Goal: Use online tool/utility: Utilize a website feature to perform a specific function

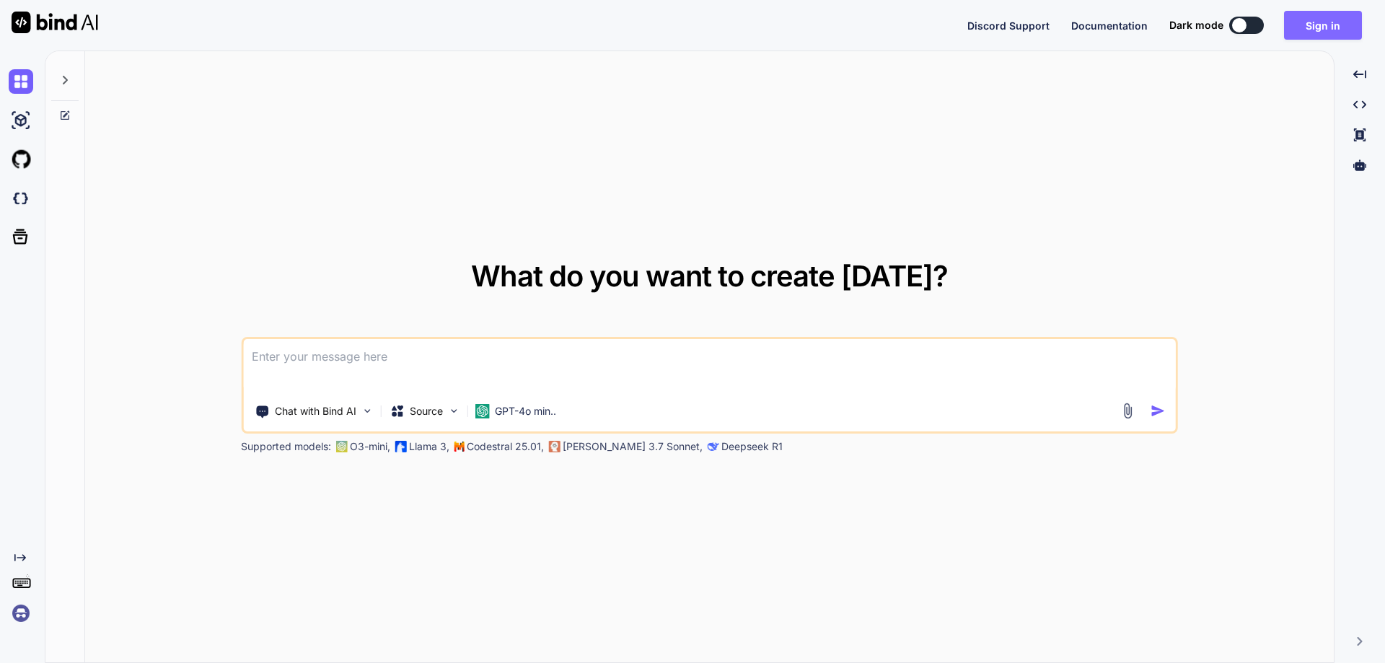
click at [1331, 22] on button "Sign in" at bounding box center [1323, 25] width 78 height 29
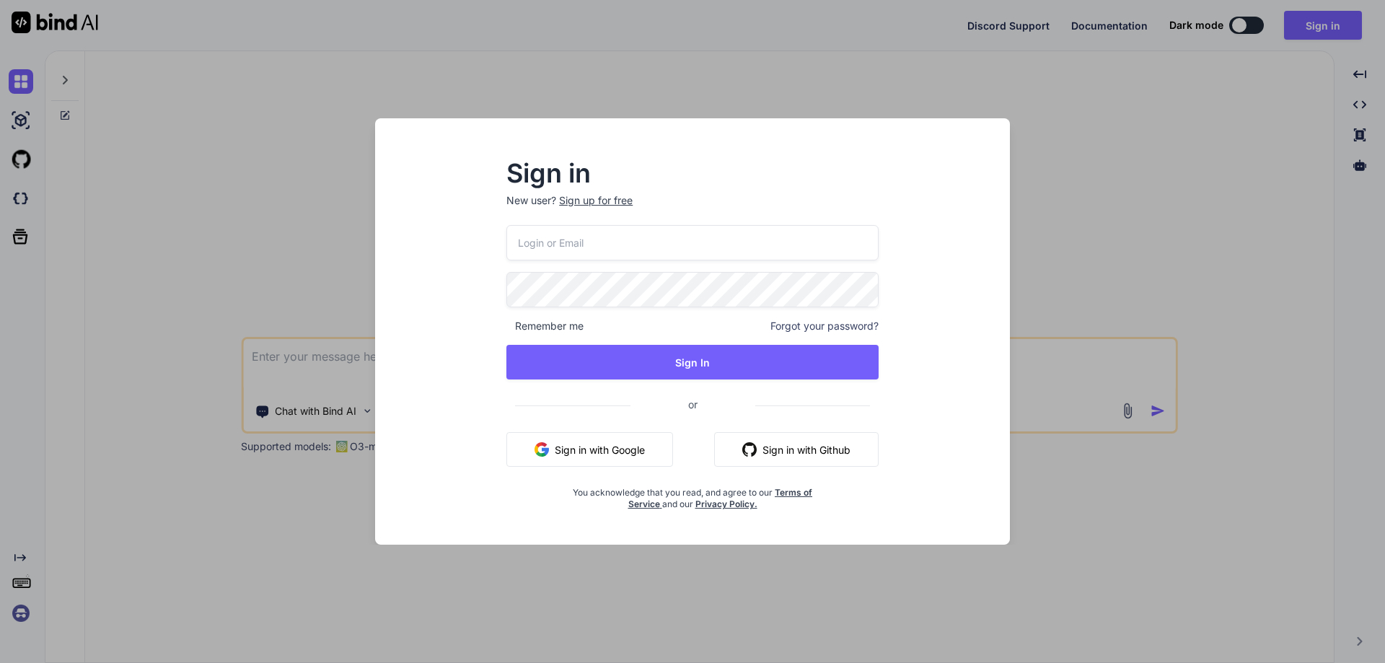
click at [648, 239] on input "email" at bounding box center [692, 242] width 372 height 35
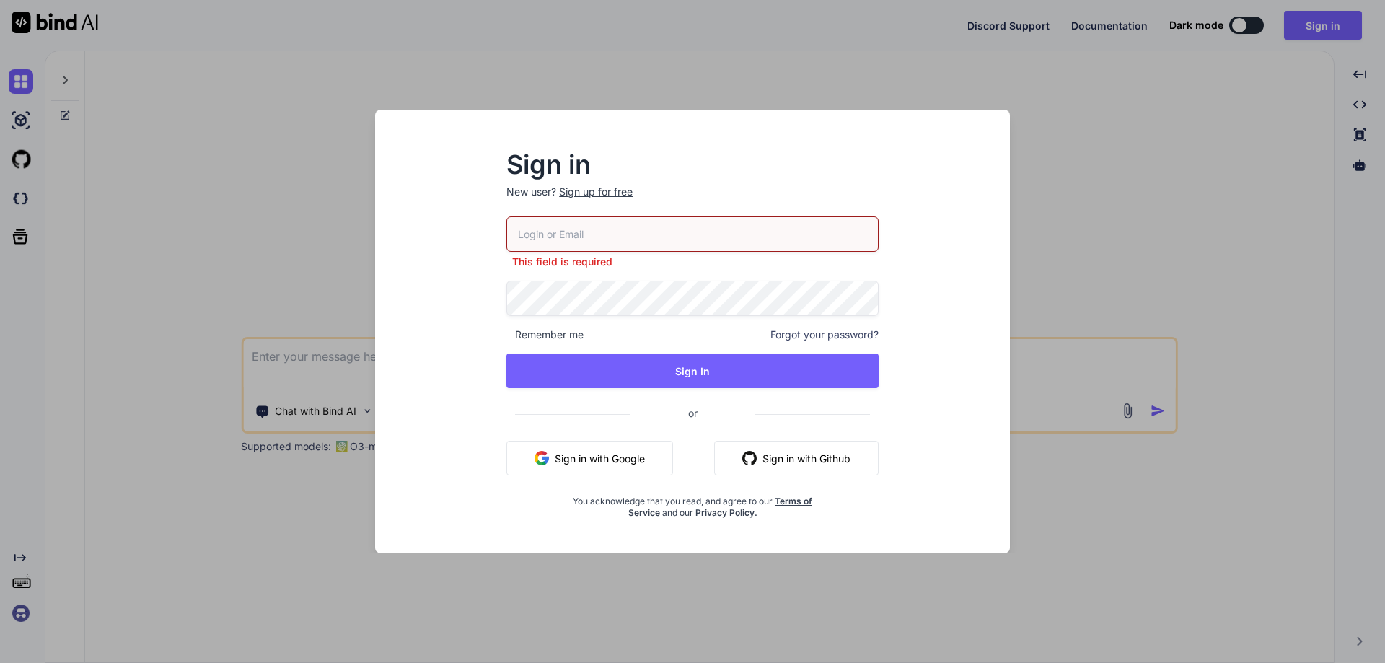
click at [622, 231] on input "email" at bounding box center [692, 233] width 372 height 35
paste input "[EMAIL_ADDRESS][DOMAIN_NAME]"
type input "[EMAIL_ADDRESS][DOMAIN_NAME]"
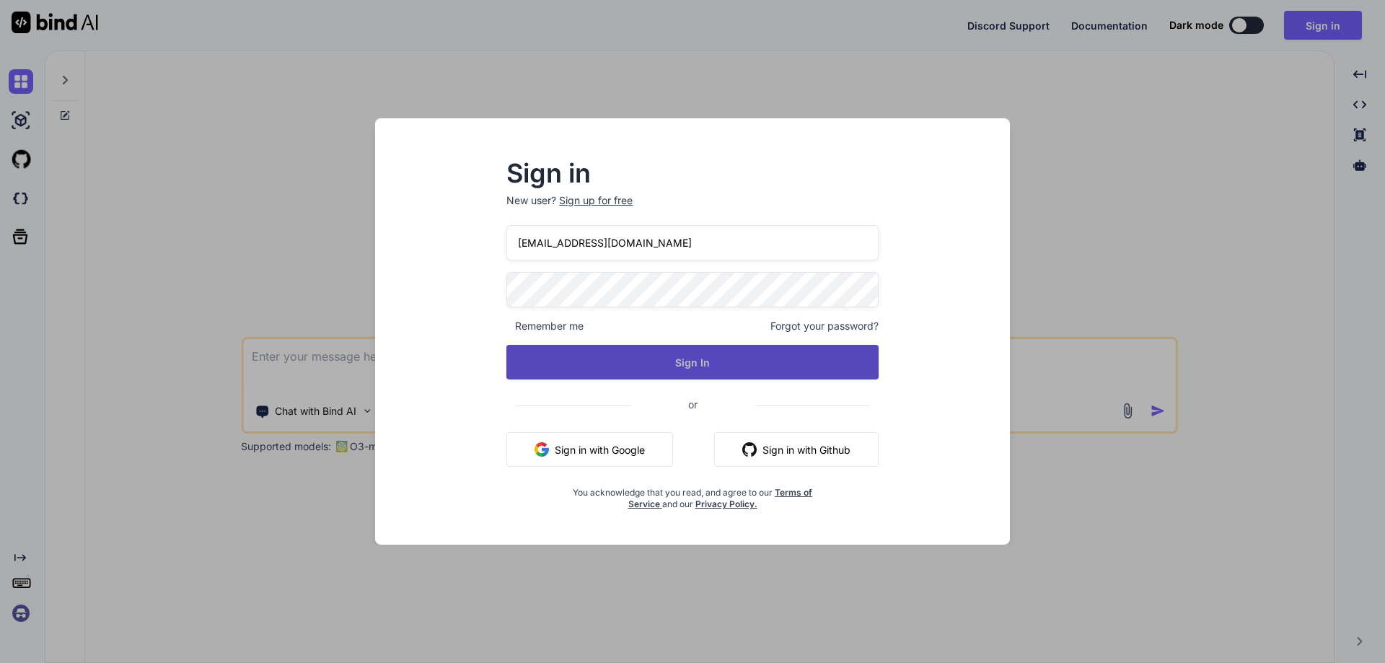
click at [638, 361] on button "Sign In" at bounding box center [692, 362] width 372 height 35
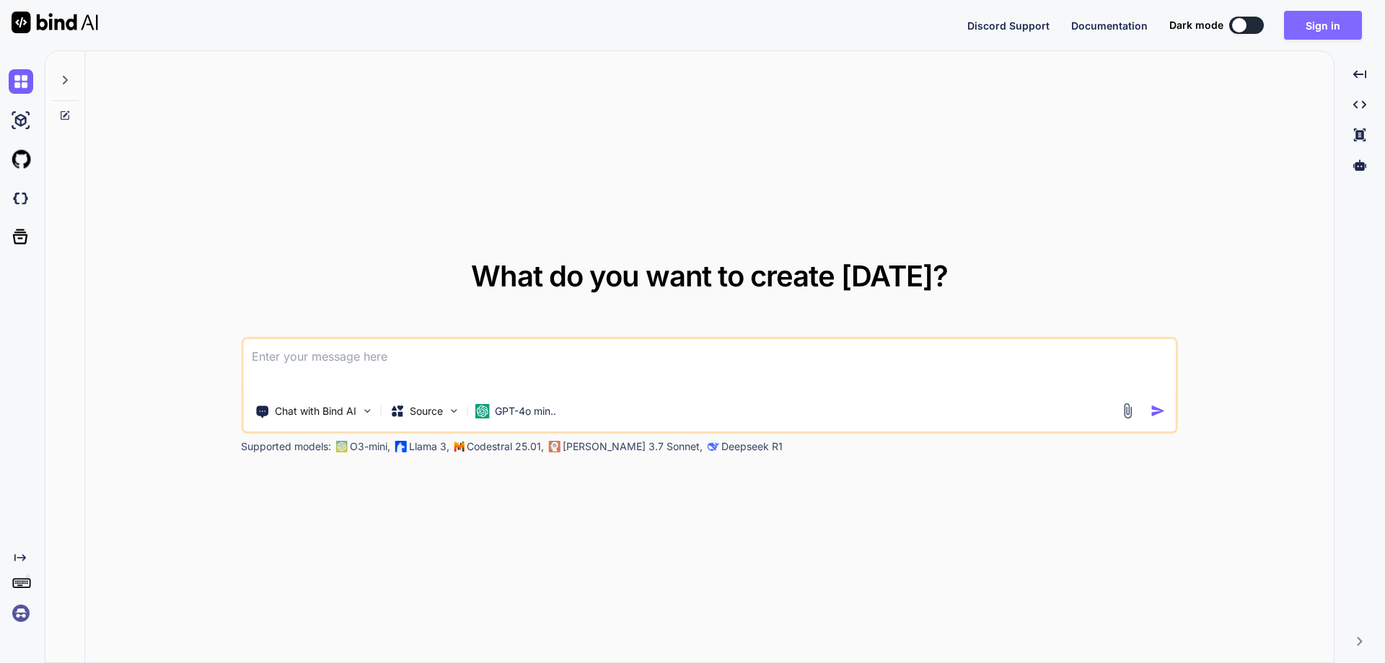
click at [1321, 22] on button "Sign in" at bounding box center [1323, 25] width 78 height 29
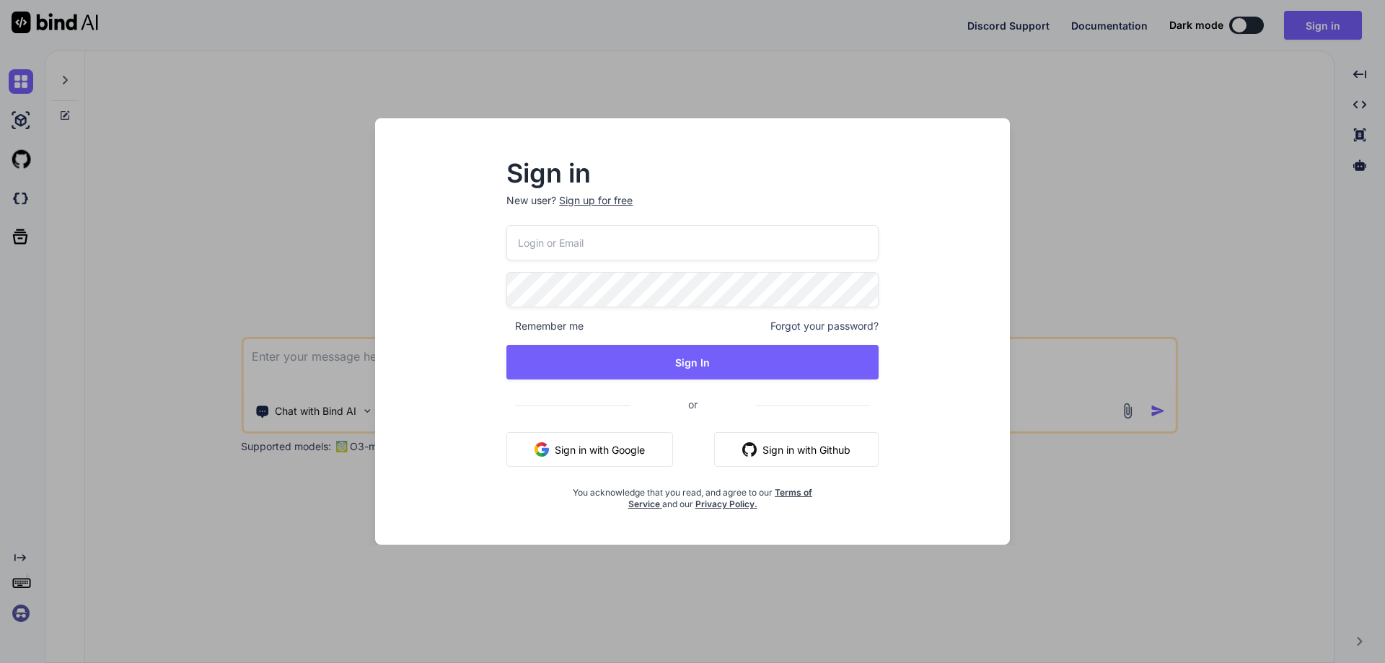
click at [612, 242] on input "email" at bounding box center [692, 242] width 372 height 35
paste input "[EMAIL_ADDRESS][DOMAIN_NAME]"
type input "[EMAIL_ADDRESS][DOMAIN_NAME]"
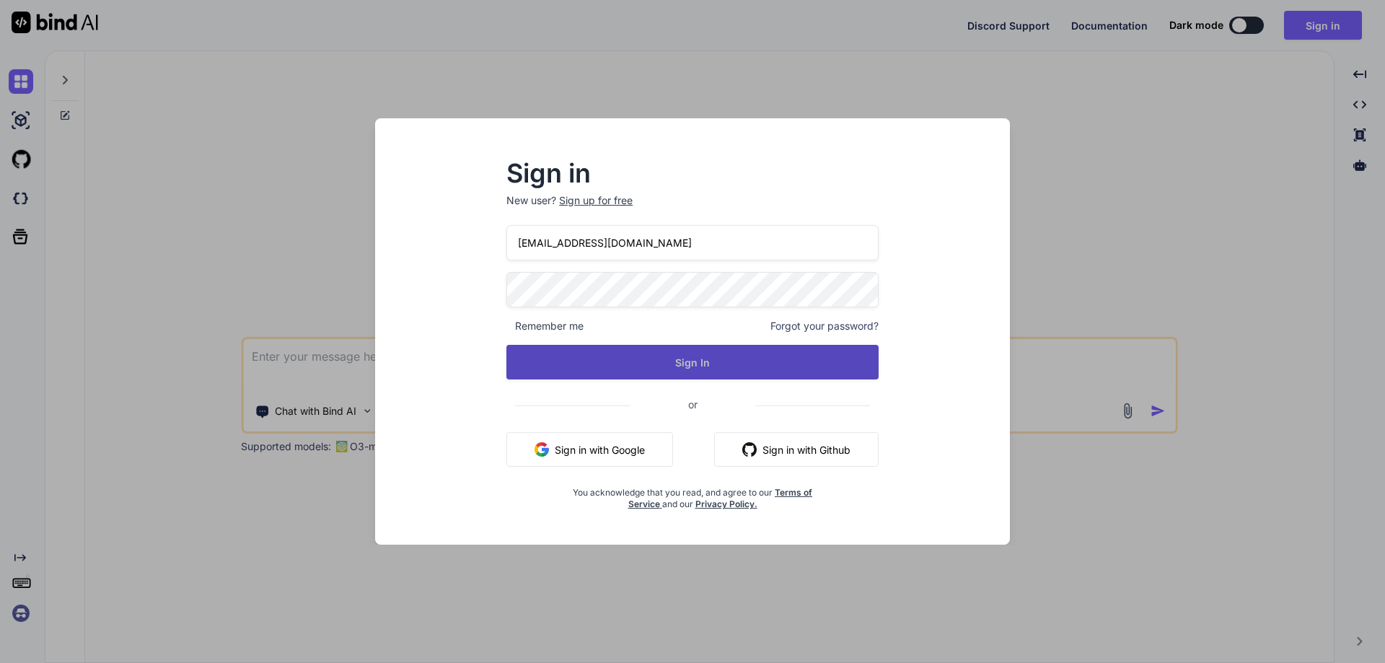
click at [690, 367] on button "Sign In" at bounding box center [692, 362] width 372 height 35
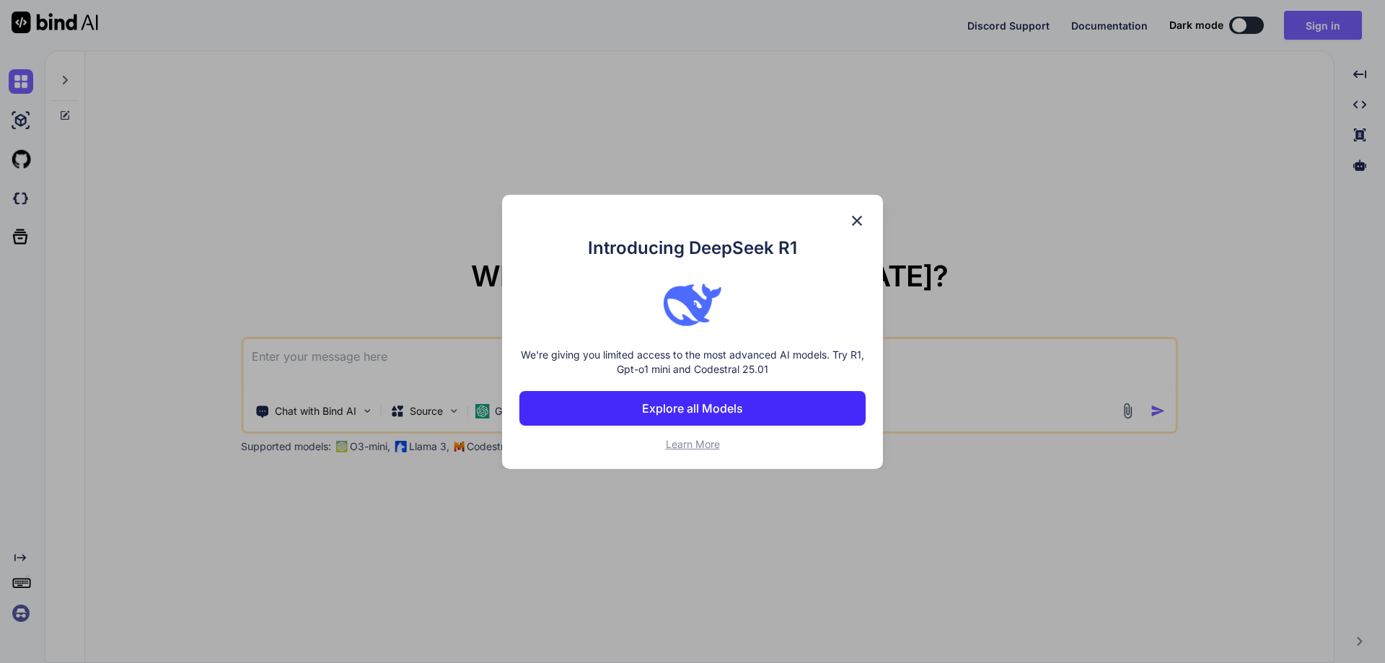
click at [859, 221] on img at bounding box center [856, 220] width 17 height 17
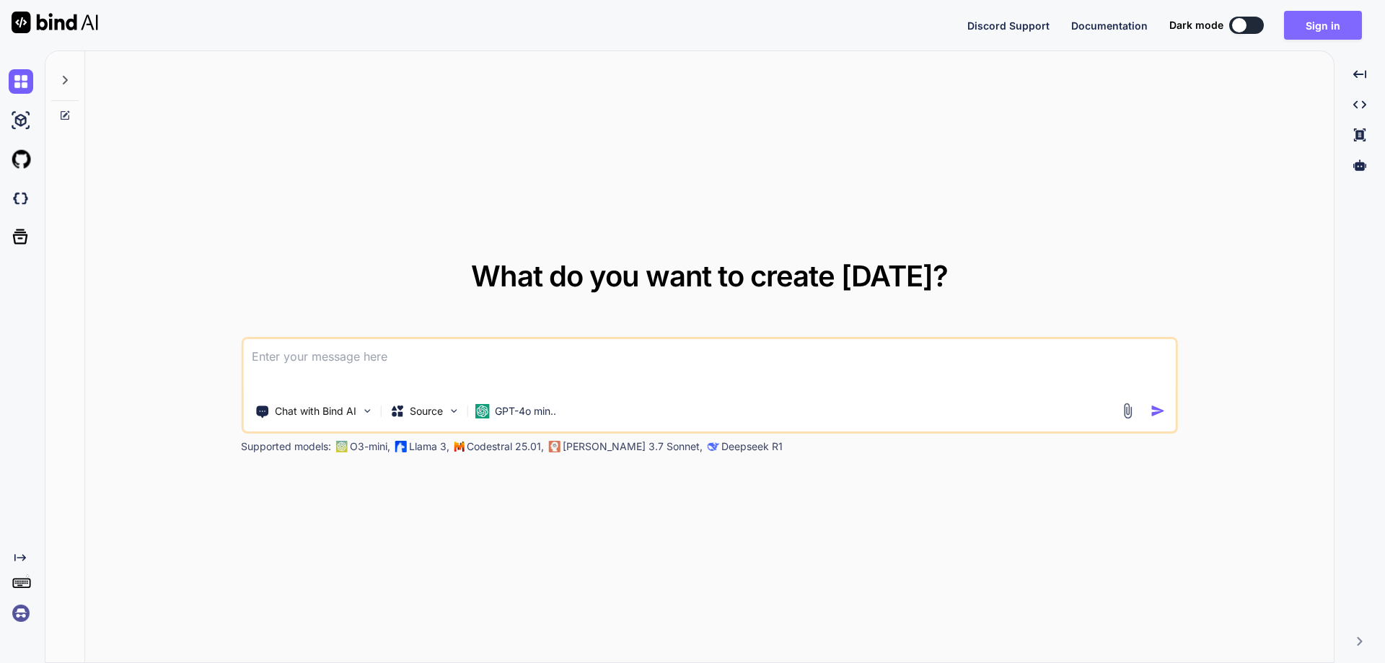
click at [1304, 26] on button "Sign in" at bounding box center [1323, 25] width 78 height 29
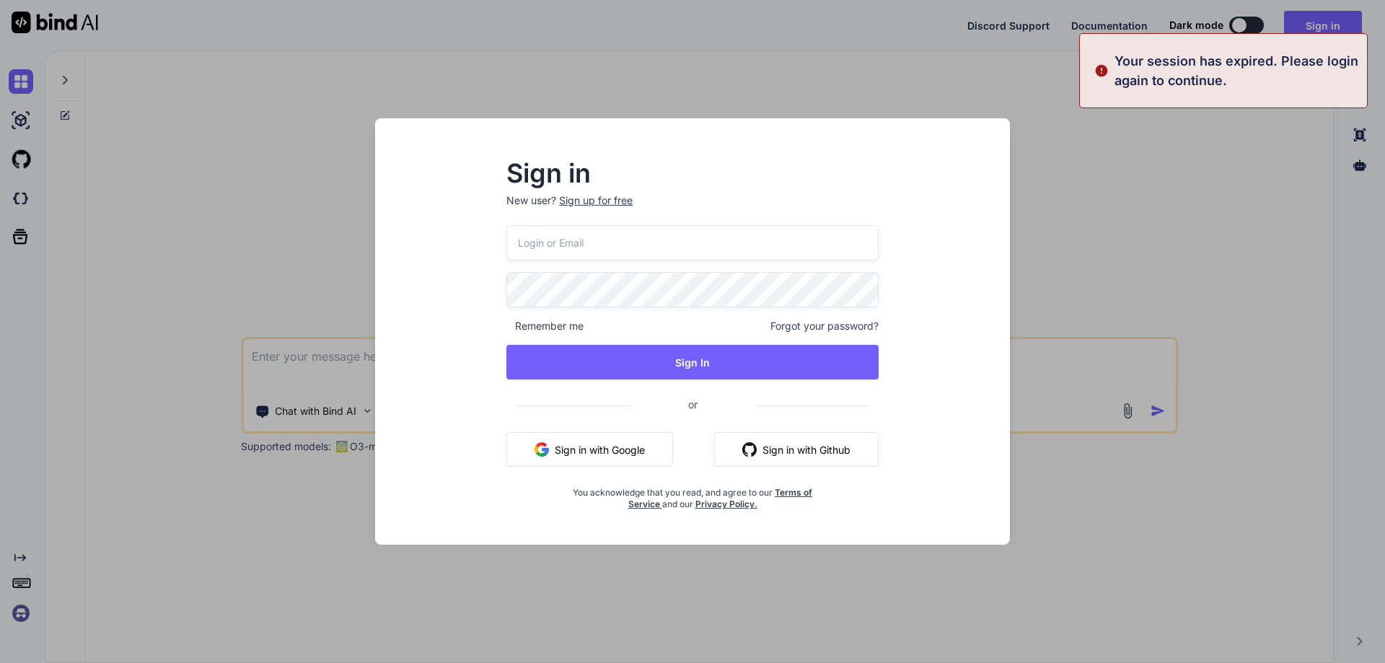
click at [625, 239] on input "email" at bounding box center [692, 242] width 372 height 35
paste input "[EMAIL_ADDRESS][DOMAIN_NAME]"
type input "[EMAIL_ADDRESS][DOMAIN_NAME]"
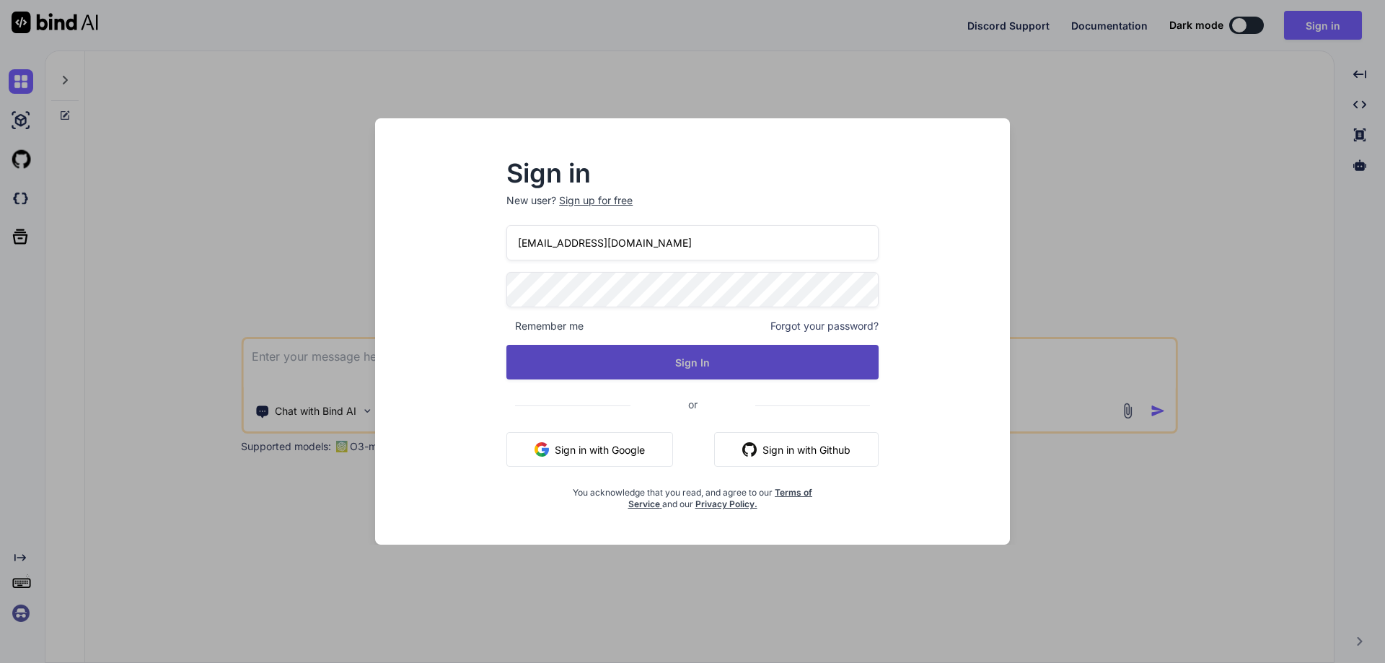
click at [677, 365] on button "Sign In" at bounding box center [692, 362] width 372 height 35
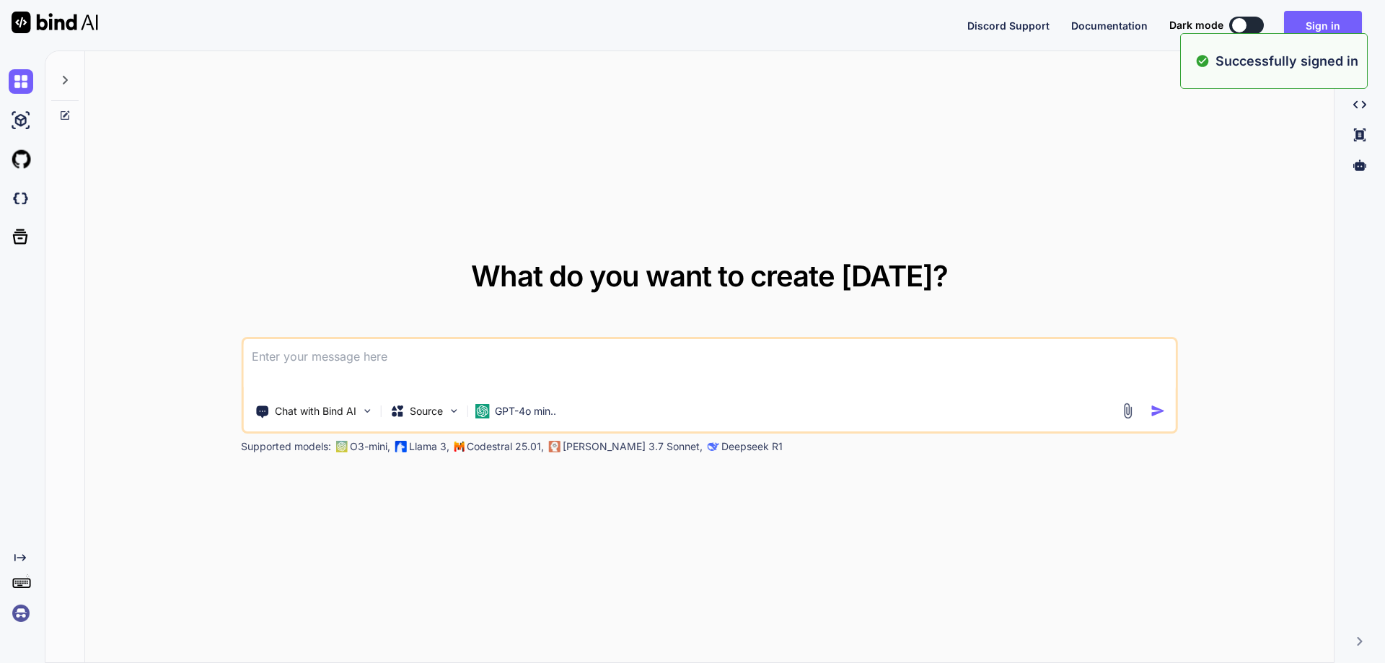
click at [593, 367] on textarea at bounding box center [709, 365] width 933 height 53
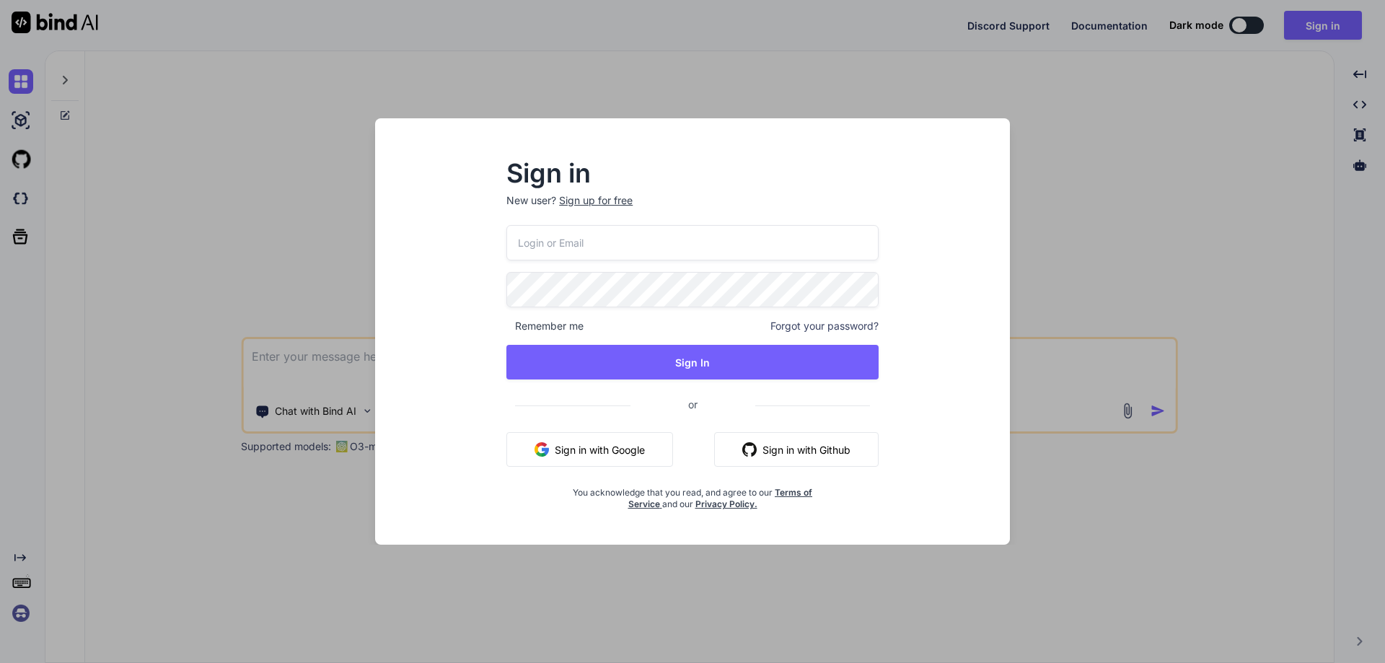
click at [639, 236] on input "email" at bounding box center [692, 242] width 372 height 35
paste input "[EMAIL_ADDRESS][DOMAIN_NAME]"
type input "[EMAIL_ADDRESS][DOMAIN_NAME]"
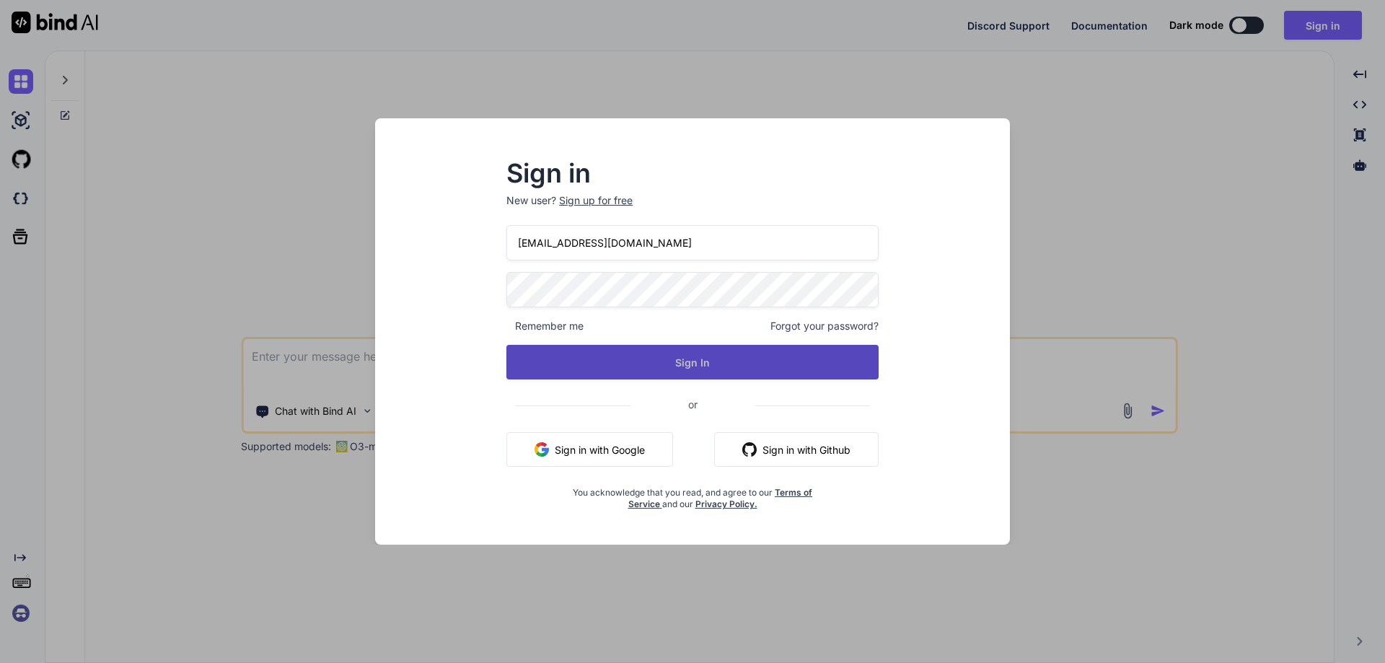
click at [671, 363] on button "Sign In" at bounding box center [692, 362] width 372 height 35
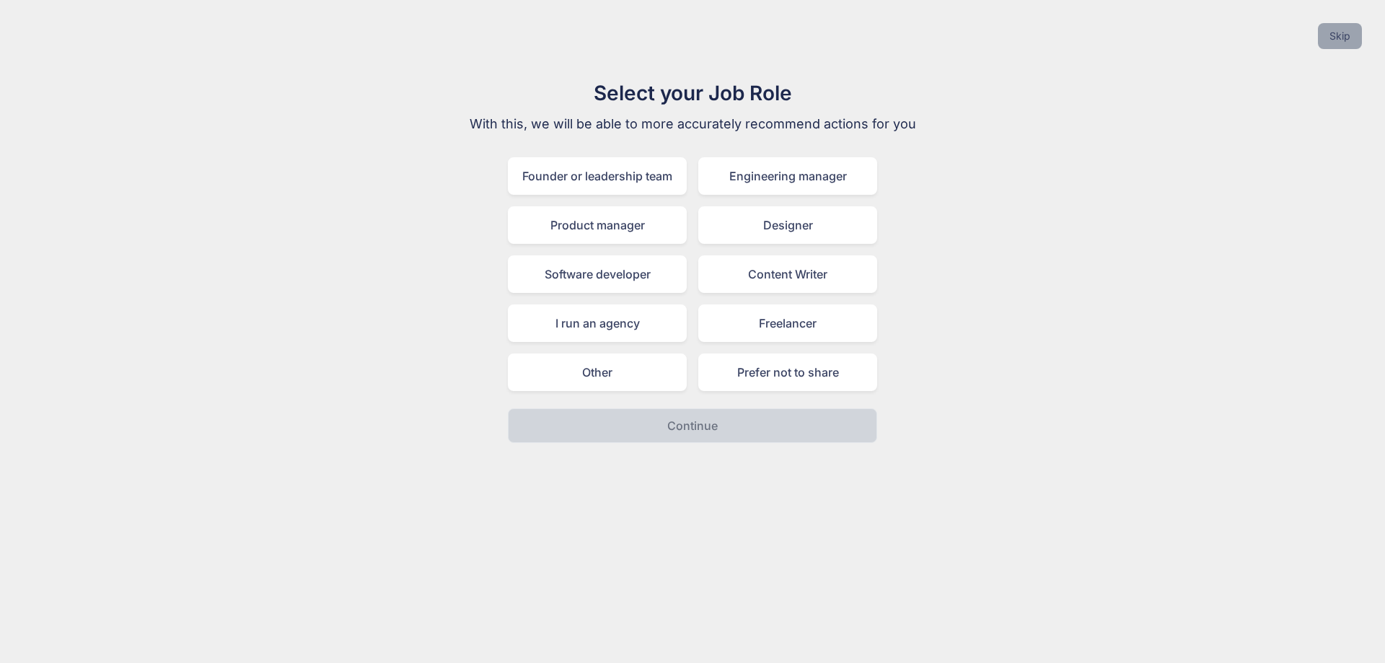
click at [1335, 41] on button "Skip" at bounding box center [1340, 36] width 44 height 26
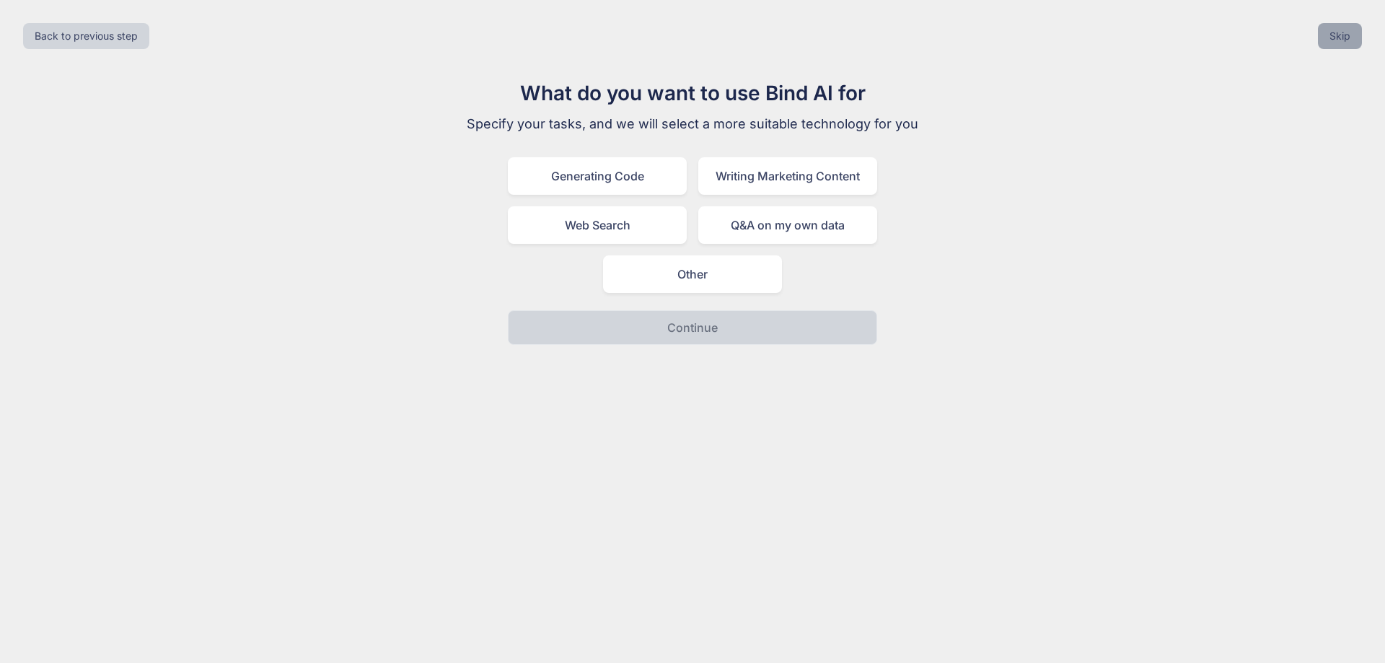
click at [1334, 41] on button "Skip" at bounding box center [1340, 36] width 44 height 26
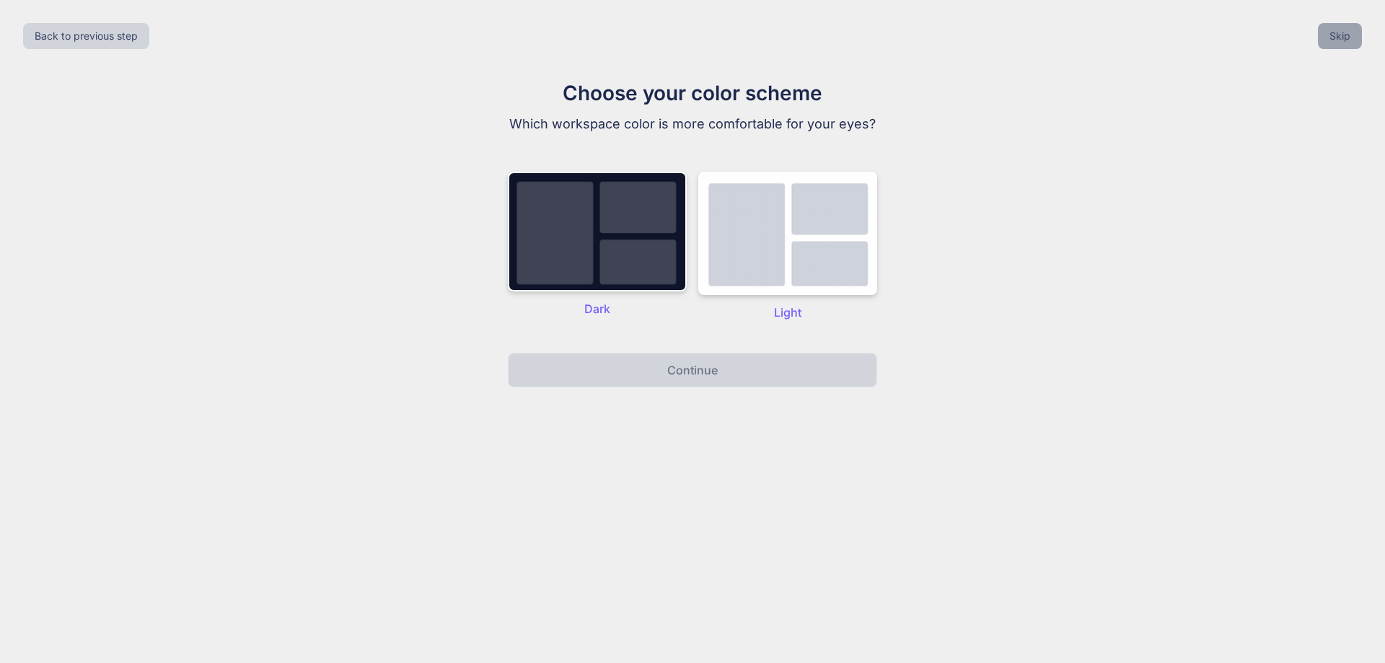
click at [1334, 41] on button "Skip" at bounding box center [1340, 36] width 44 height 26
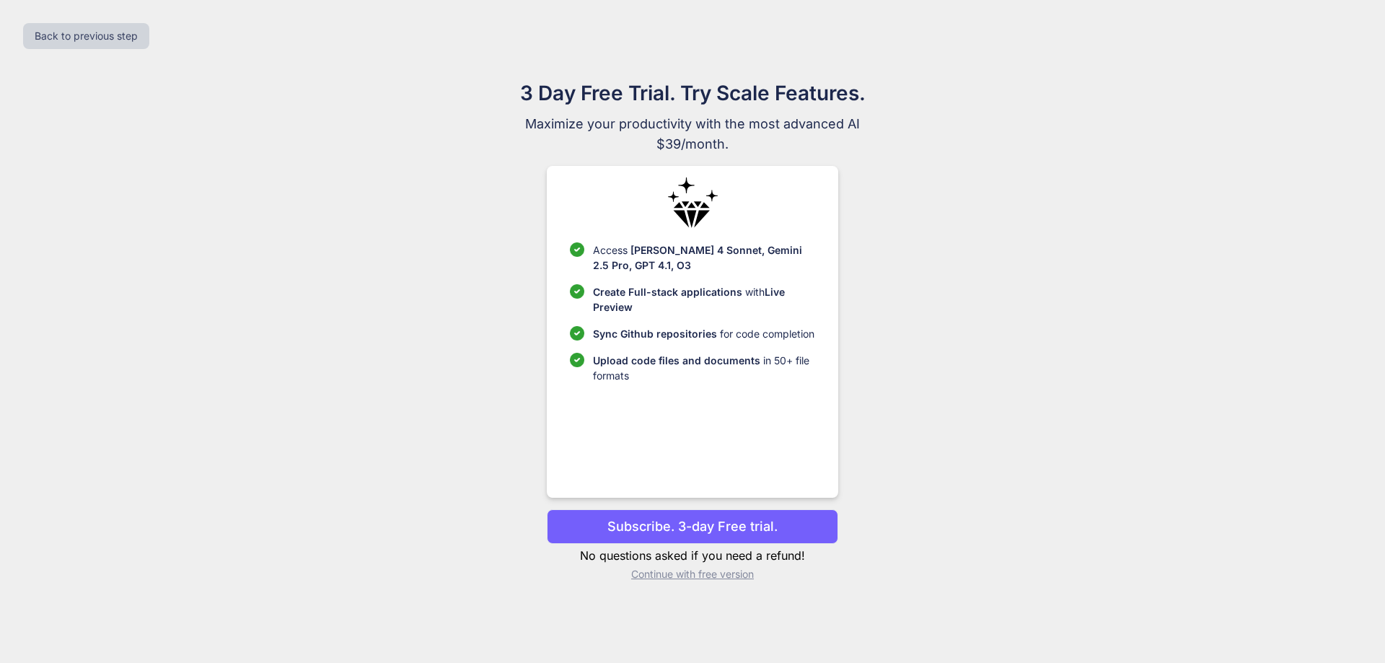
click at [684, 577] on p "Continue with free version" at bounding box center [692, 574] width 291 height 14
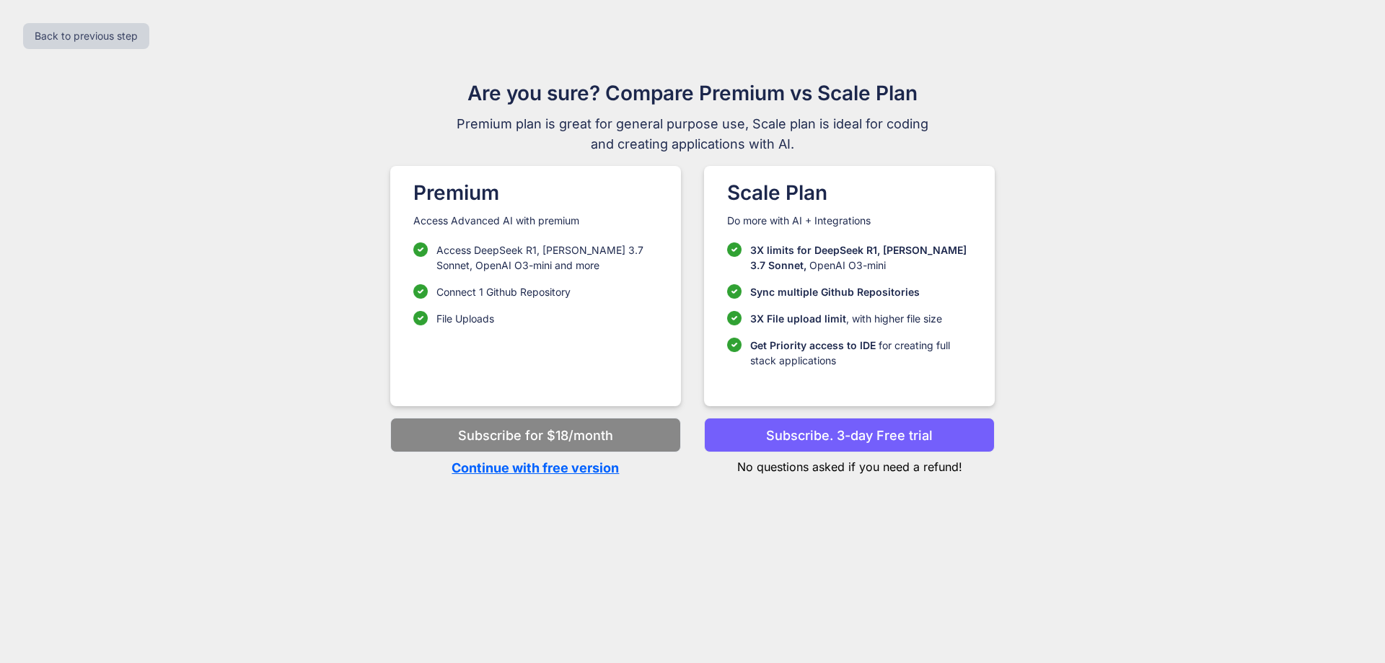
click at [546, 467] on p "Continue with free version" at bounding box center [535, 467] width 291 height 19
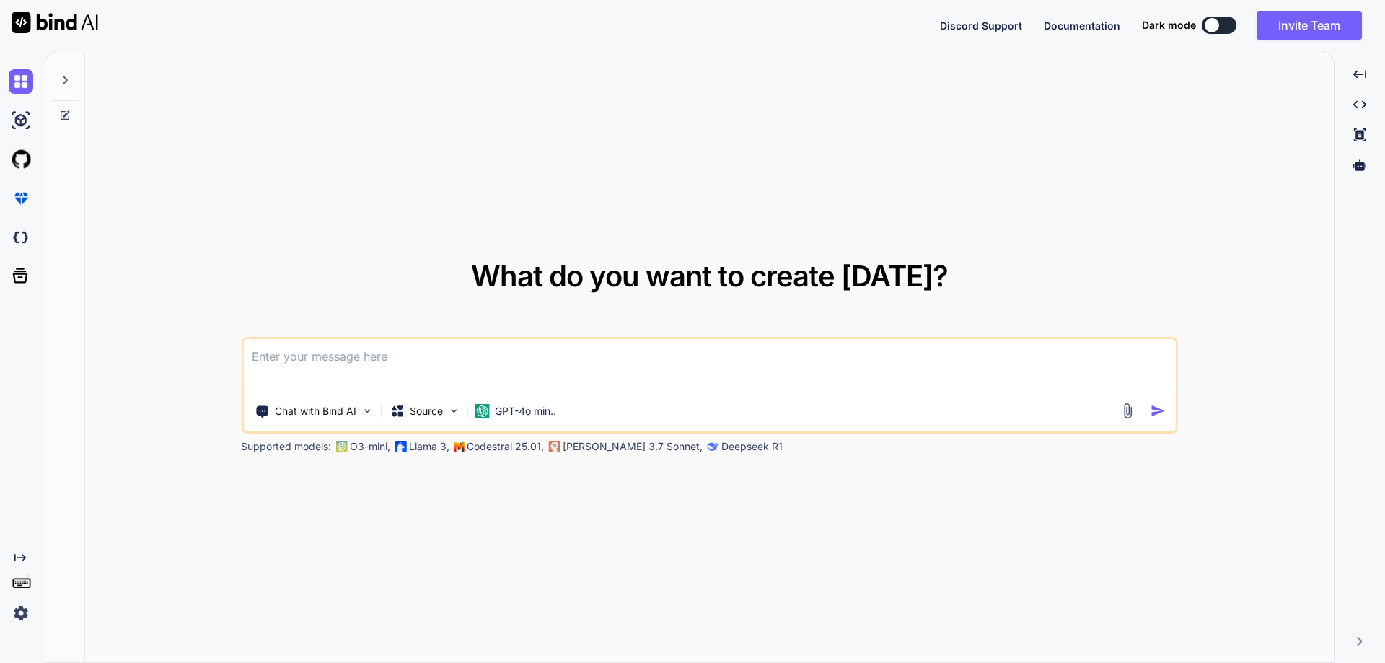
click at [410, 364] on textarea at bounding box center [709, 365] width 933 height 53
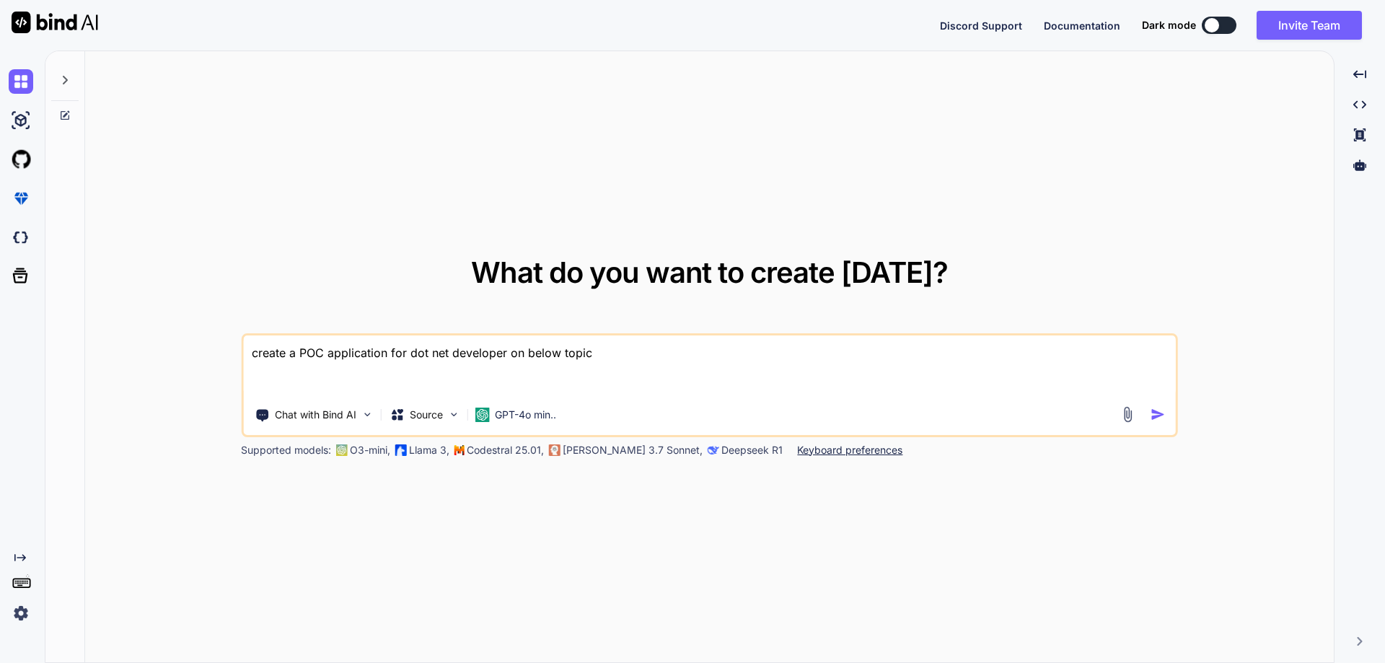
type textarea "create a POC application for dot net developer on below topic [EMAIL_ADDRESS][D…"
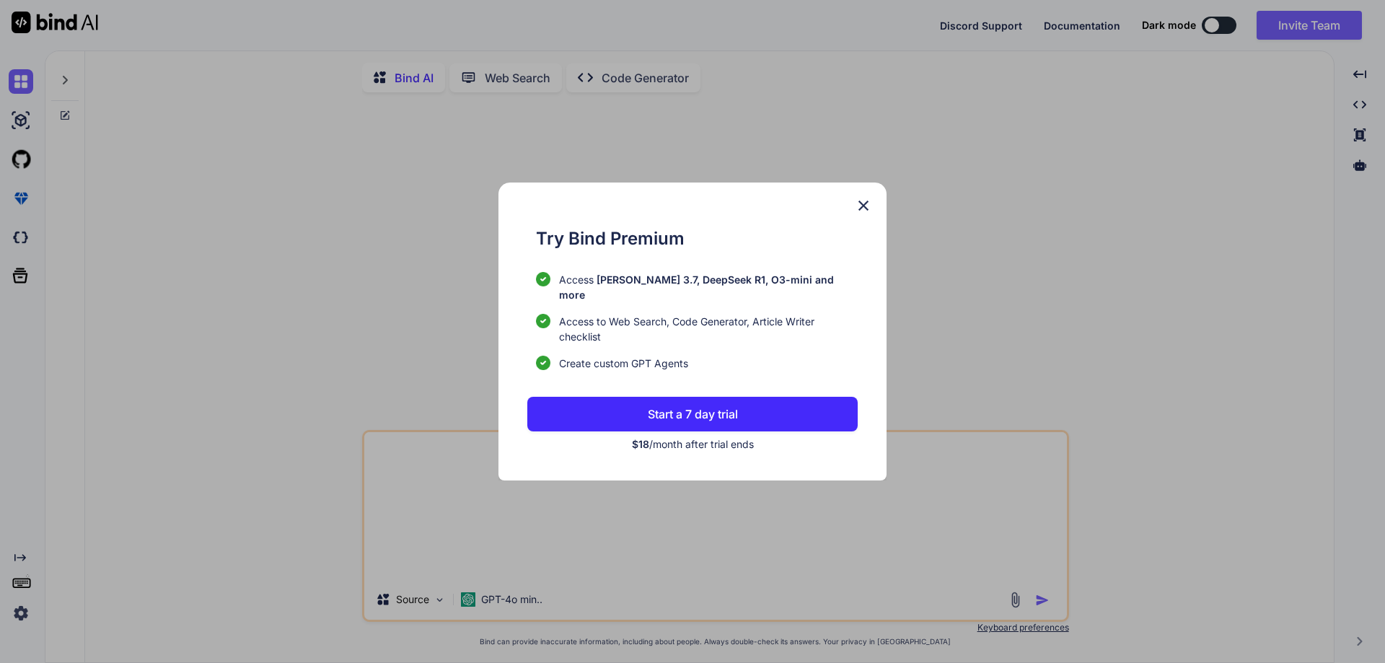
click at [867, 211] on img at bounding box center [863, 205] width 17 height 17
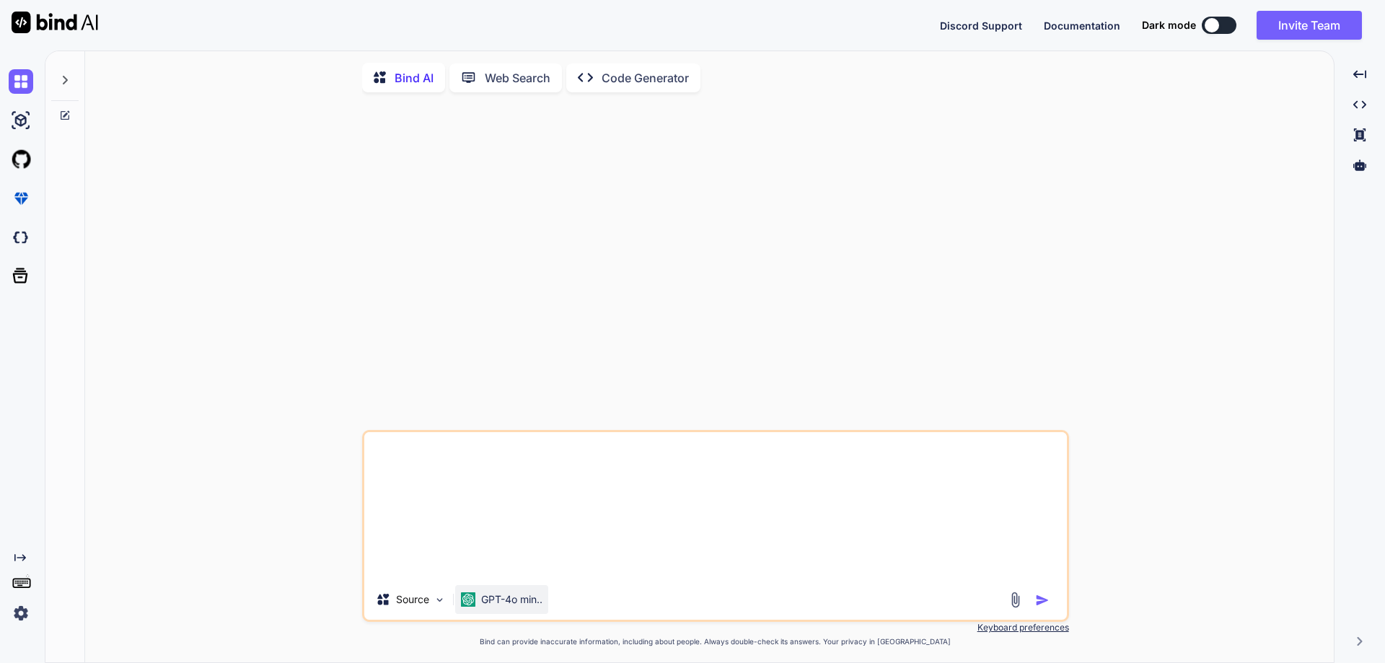
click at [514, 613] on div "GPT-4o min.." at bounding box center [501, 599] width 93 height 29
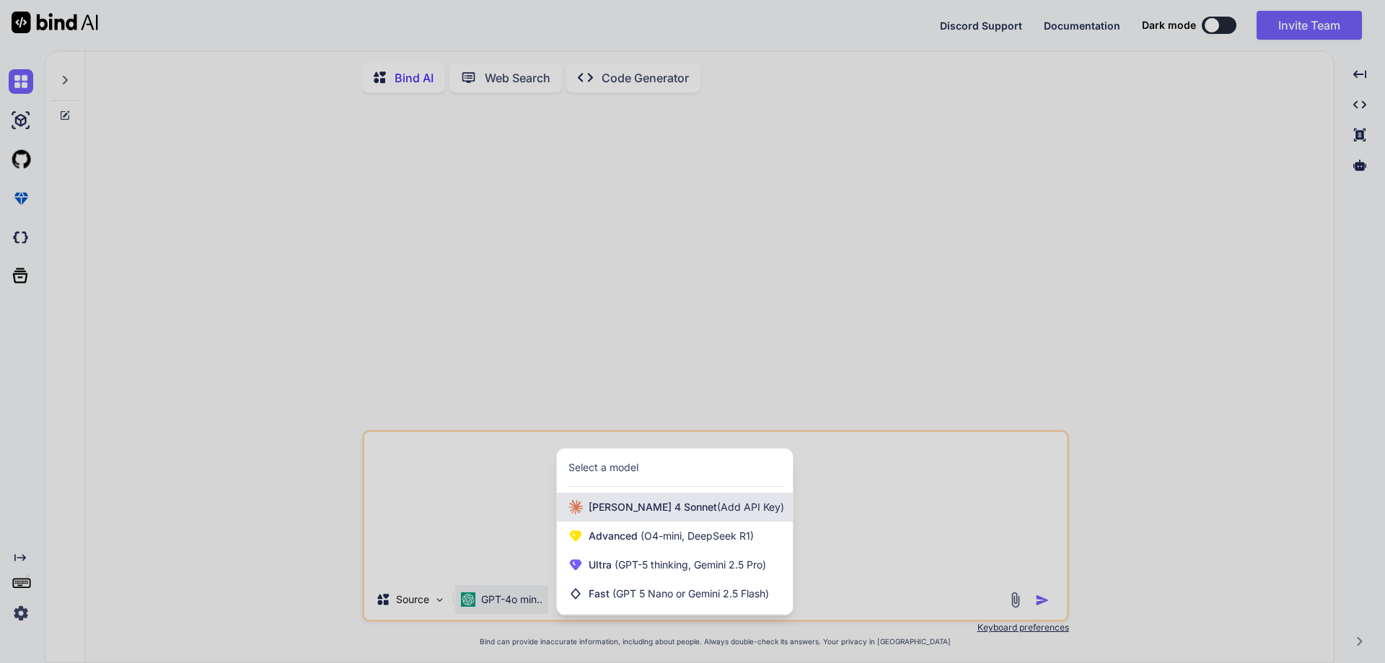
click at [628, 514] on span "[PERSON_NAME] 4 Sonnet (Add API Key)" at bounding box center [686, 507] width 195 height 14
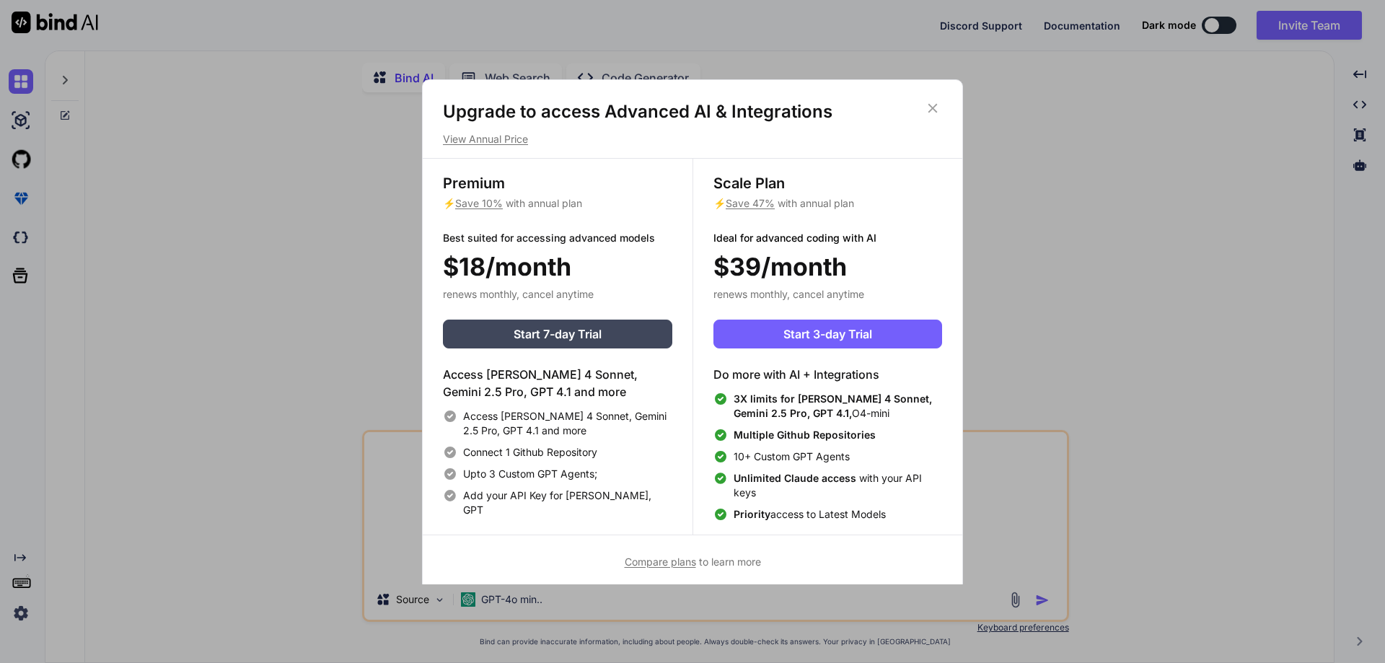
click at [932, 106] on icon at bounding box center [933, 108] width 16 height 16
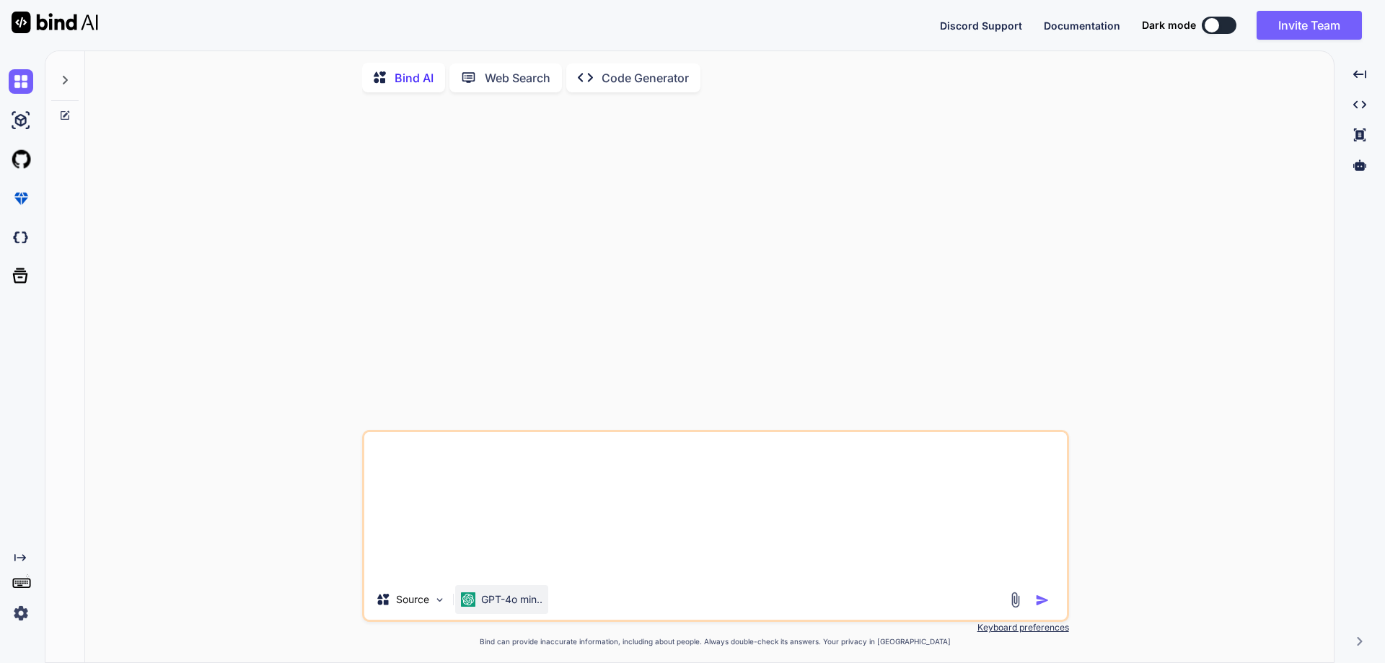
click at [533, 602] on p "GPT-4o min.." at bounding box center [511, 599] width 61 height 14
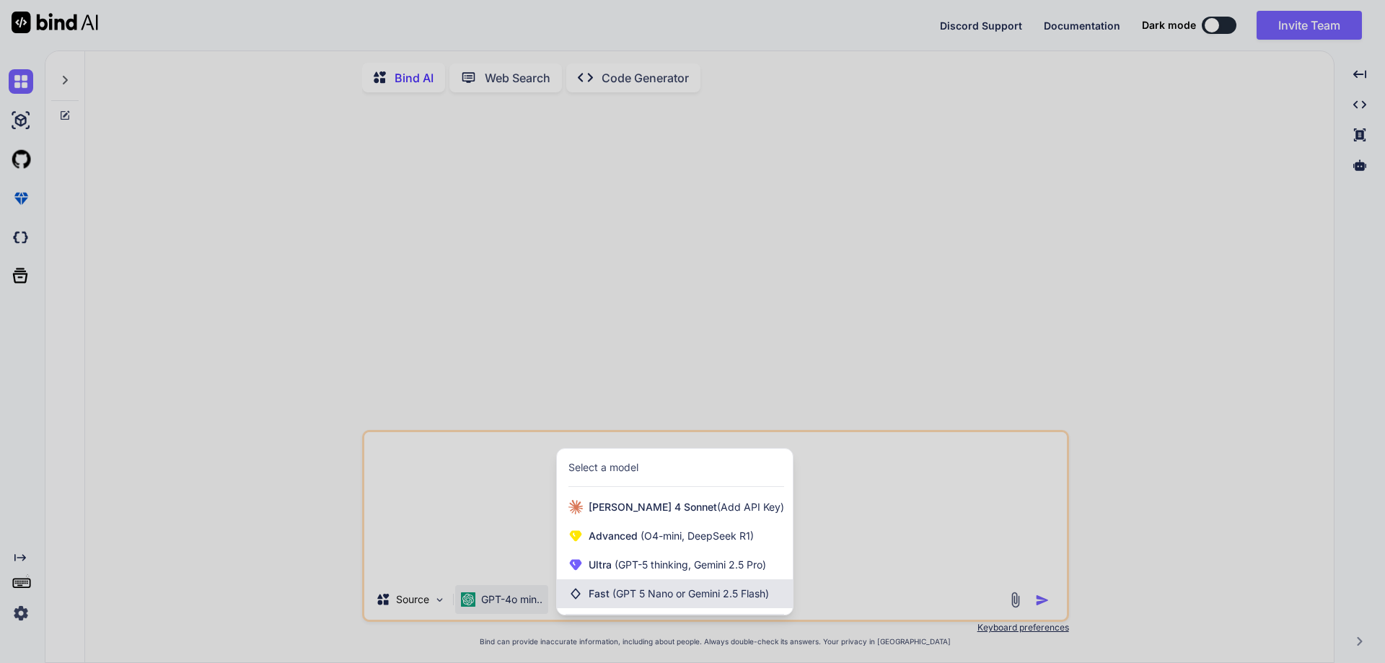
click at [627, 595] on span "(GPT 5 Nano or Gemini 2.5 Flash)" at bounding box center [690, 593] width 157 height 12
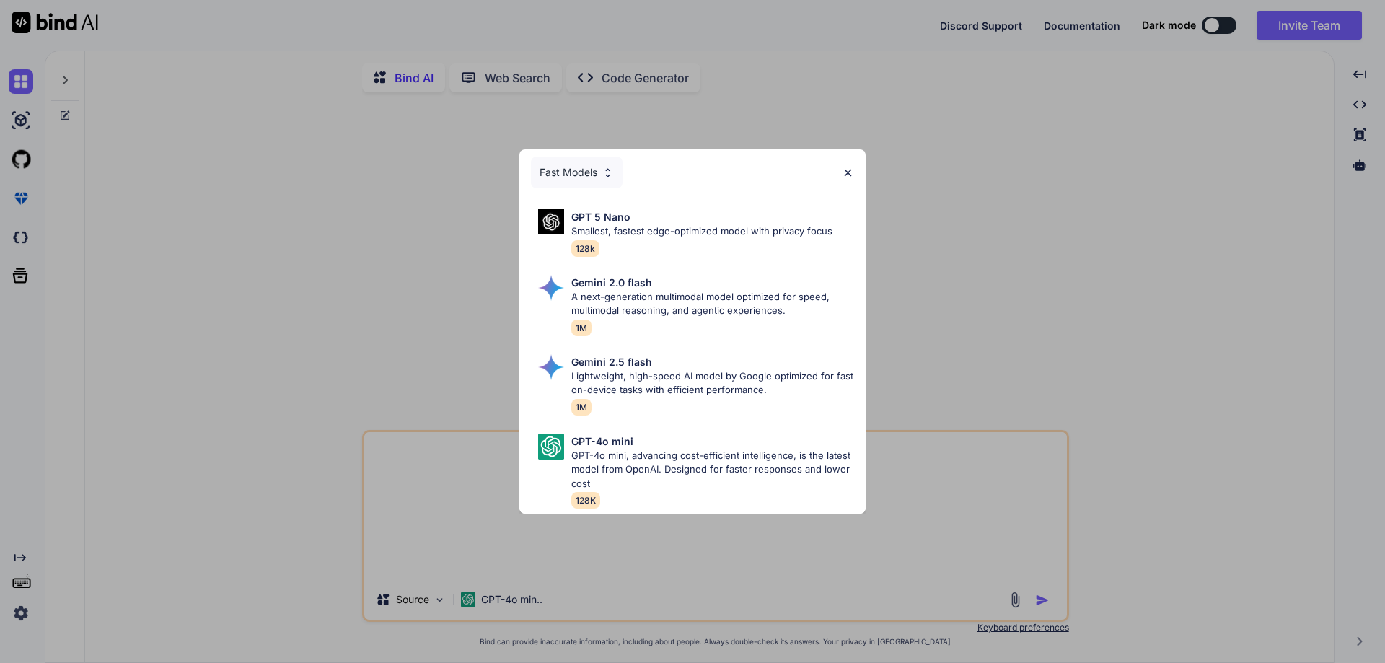
click at [846, 169] on img at bounding box center [848, 173] width 12 height 12
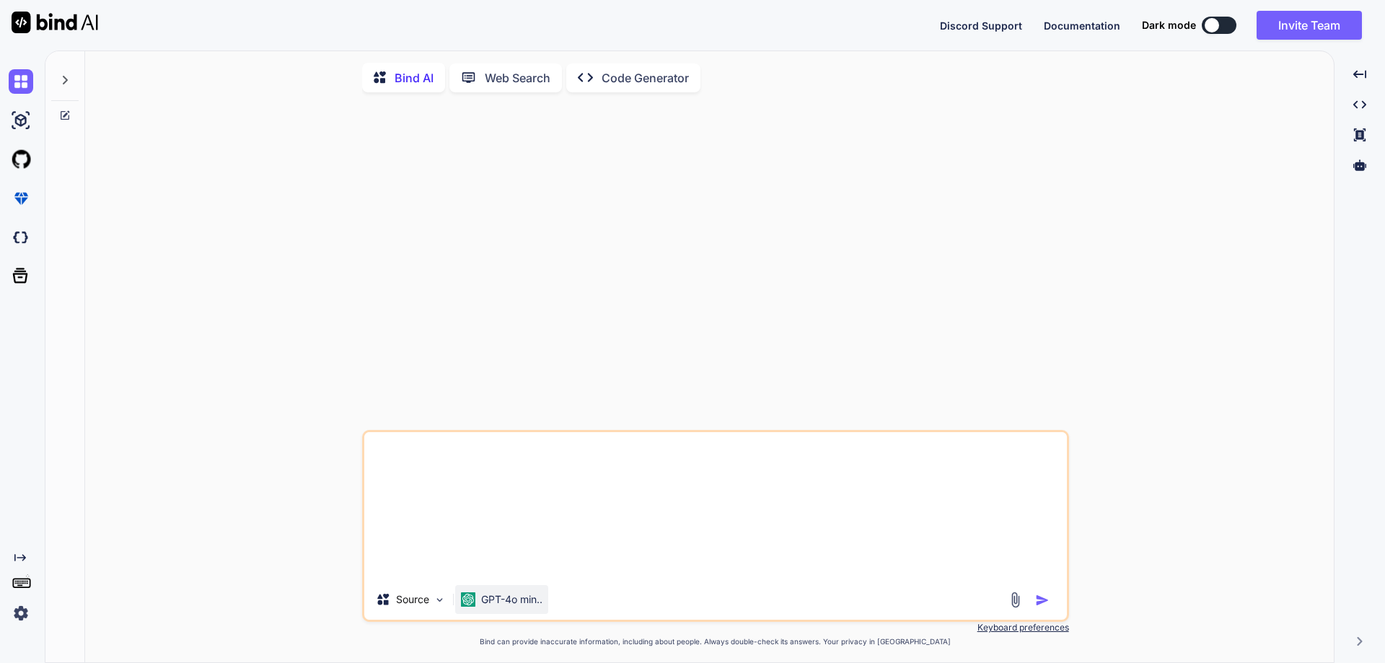
click at [509, 607] on p "GPT-4o min.." at bounding box center [511, 599] width 61 height 14
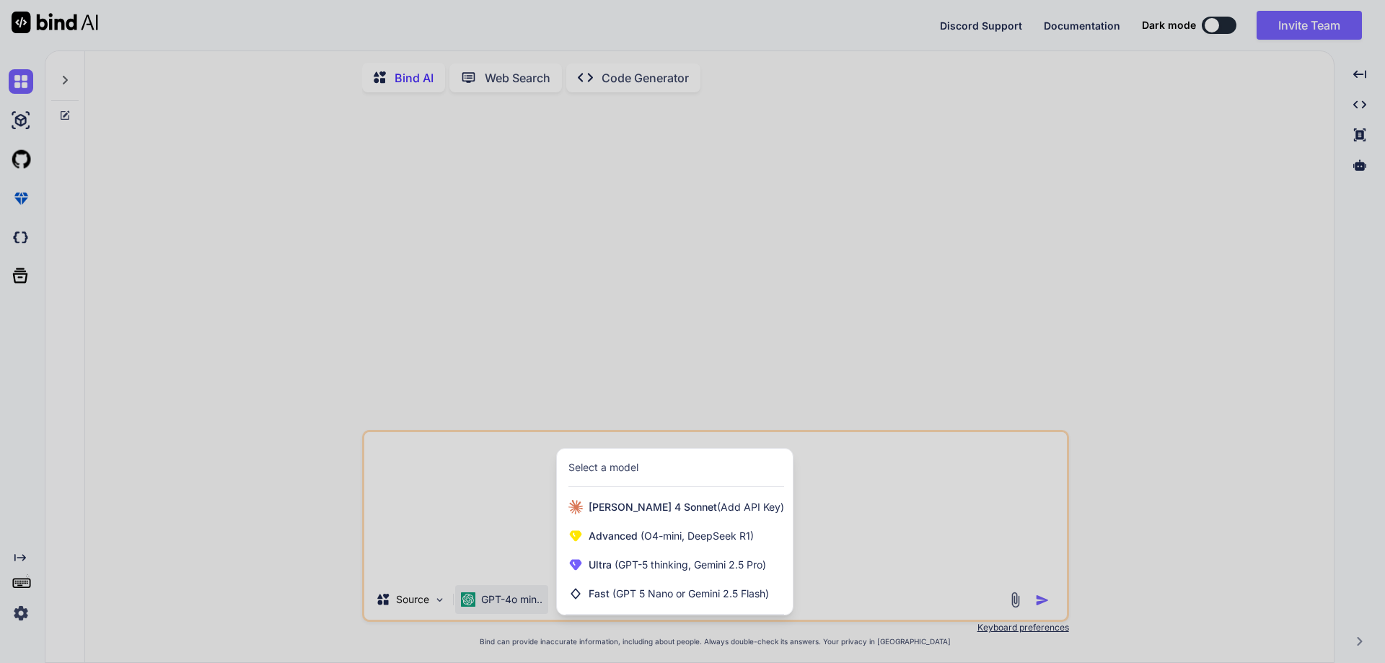
click at [632, 376] on div at bounding box center [692, 331] width 1385 height 663
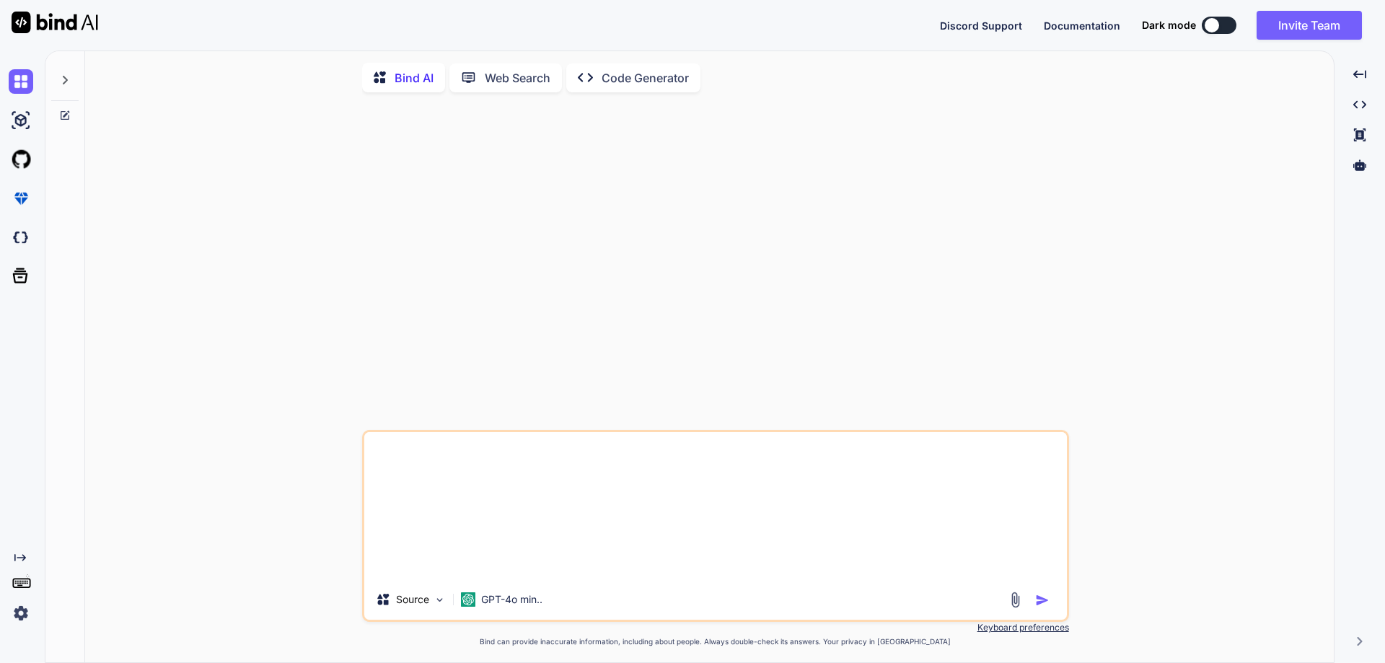
click at [472, 488] on textarea at bounding box center [715, 505] width 702 height 147
paste textarea "[EMAIL_ADDRESS][DOMAIN_NAME]"
click at [552, 559] on textarea "CREATE a POC application" at bounding box center [715, 557] width 702 height 43
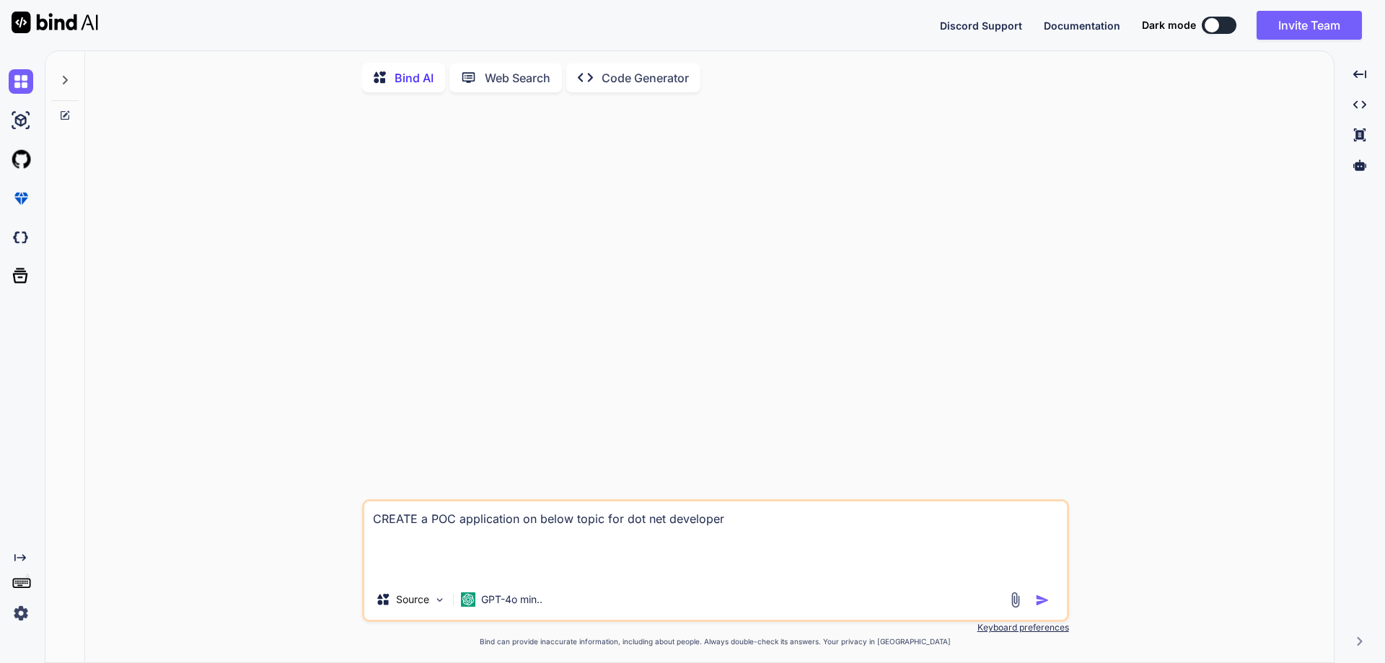
paste textarea "AI-Powered Code Review (Entire Solution) The use case of Code Review. • Compreh…"
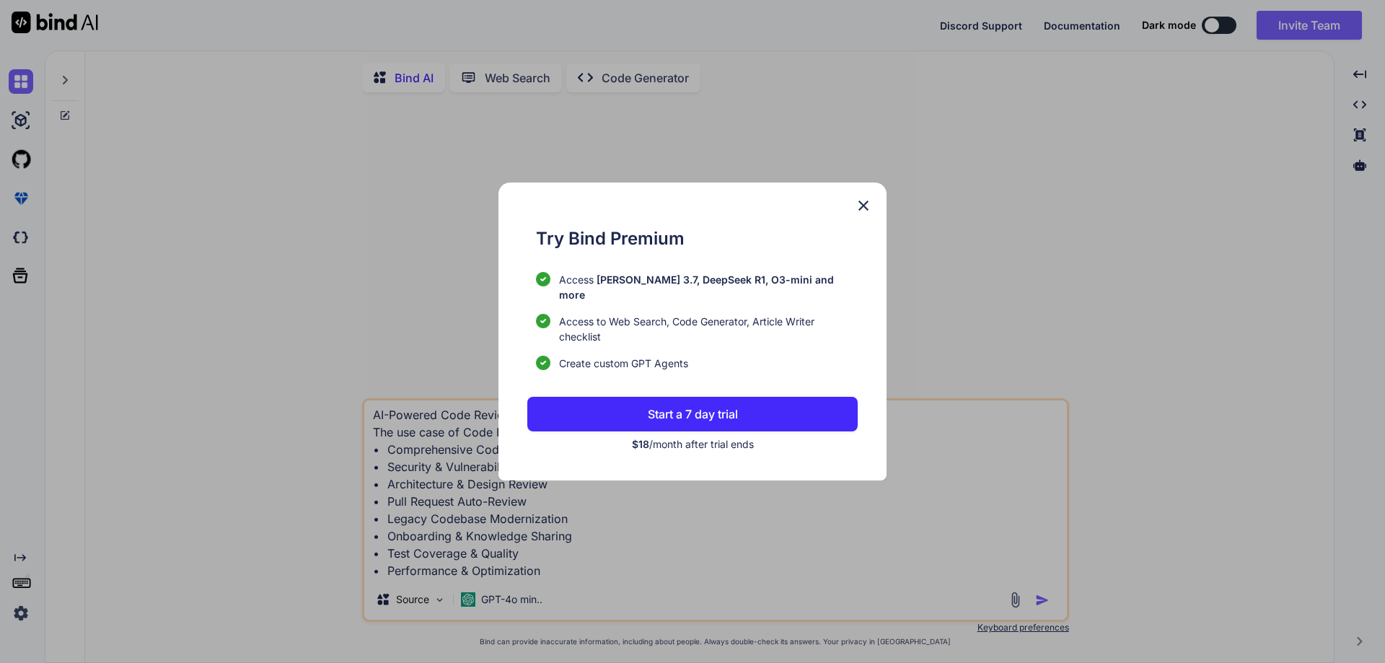
type textarea "CREATE a POC application on below topic for dot net developer AI-Powered Code R…"
click at [865, 213] on img at bounding box center [863, 205] width 17 height 17
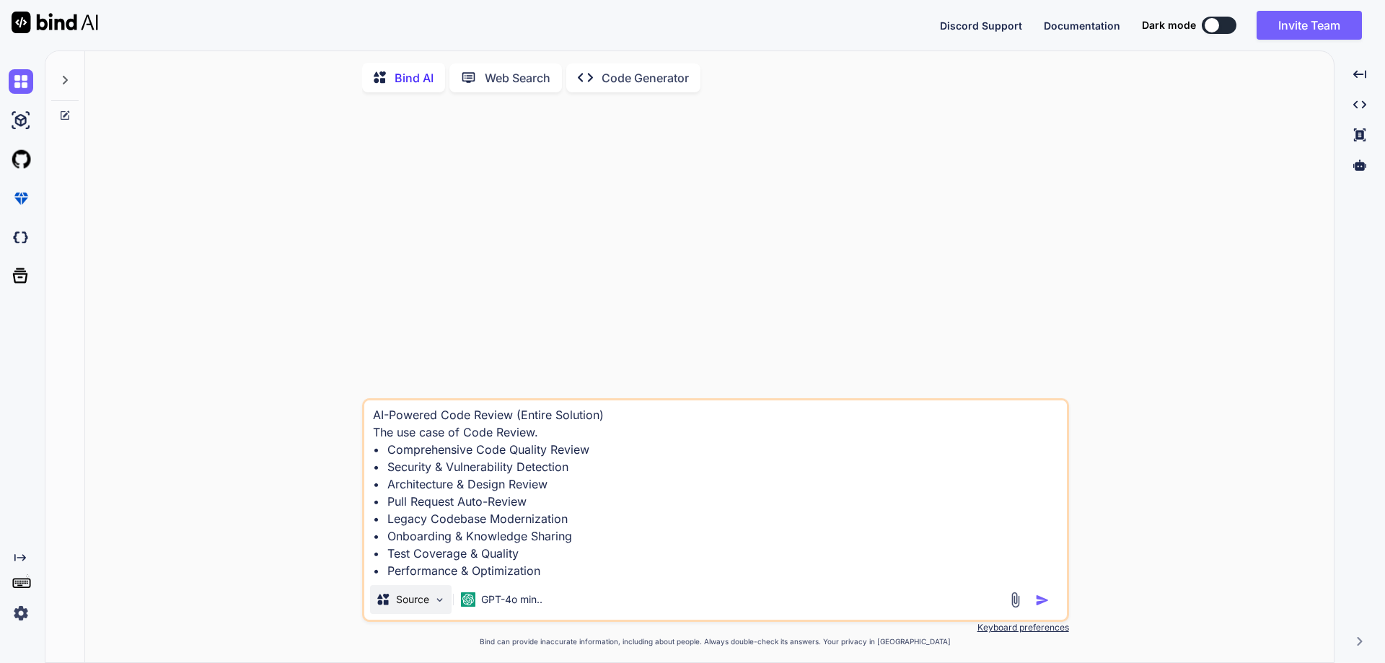
click at [438, 605] on img at bounding box center [439, 600] width 12 height 12
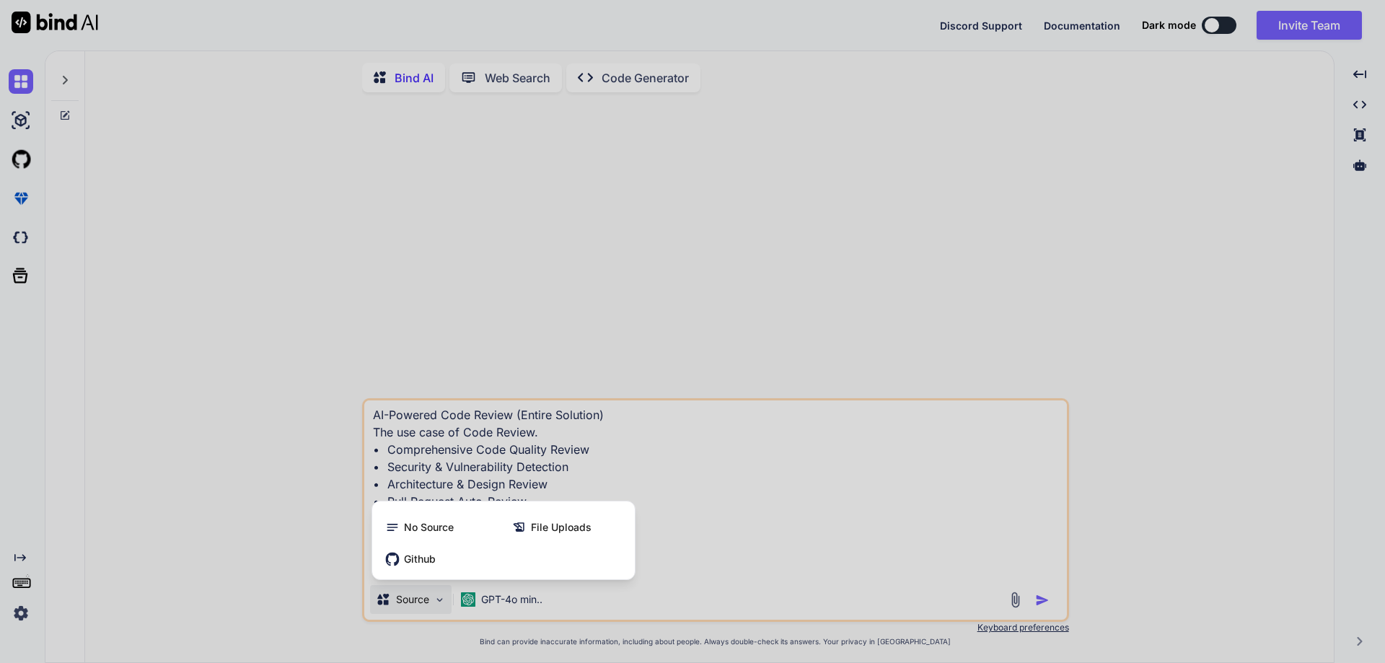
click at [641, 436] on div at bounding box center [692, 331] width 1385 height 663
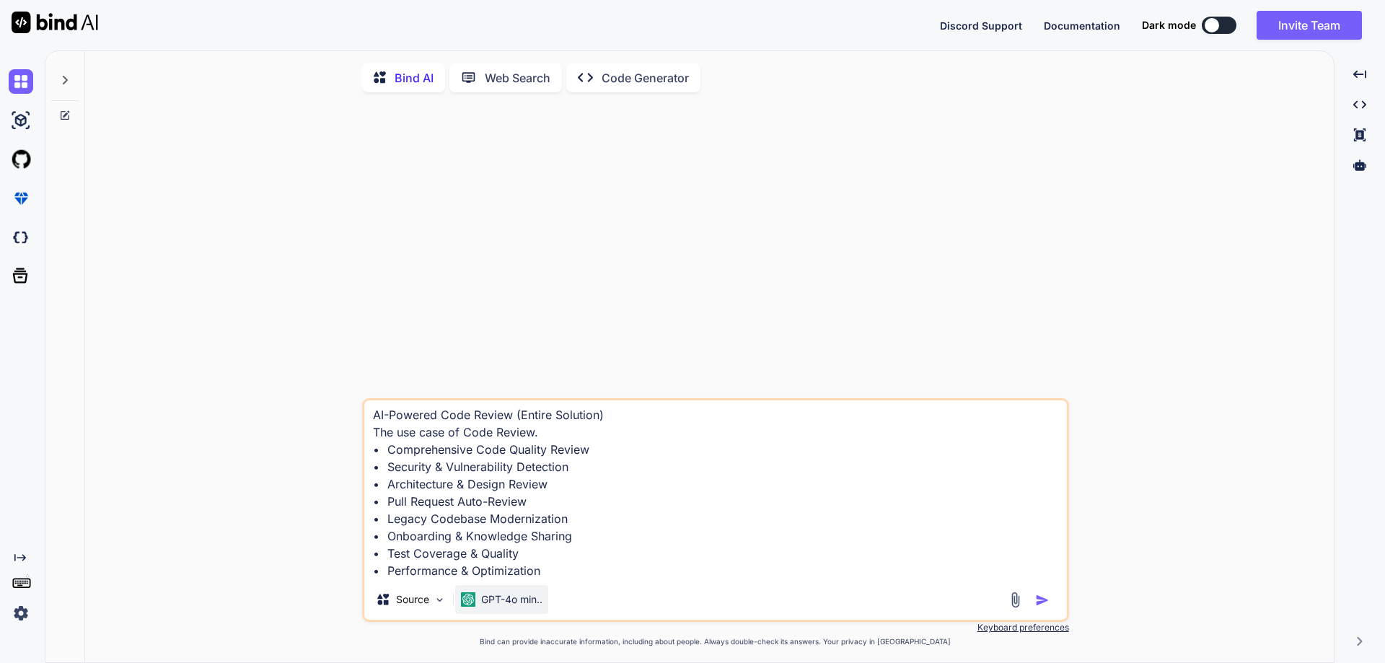
click at [521, 605] on p "GPT-4o min.." at bounding box center [511, 599] width 61 height 14
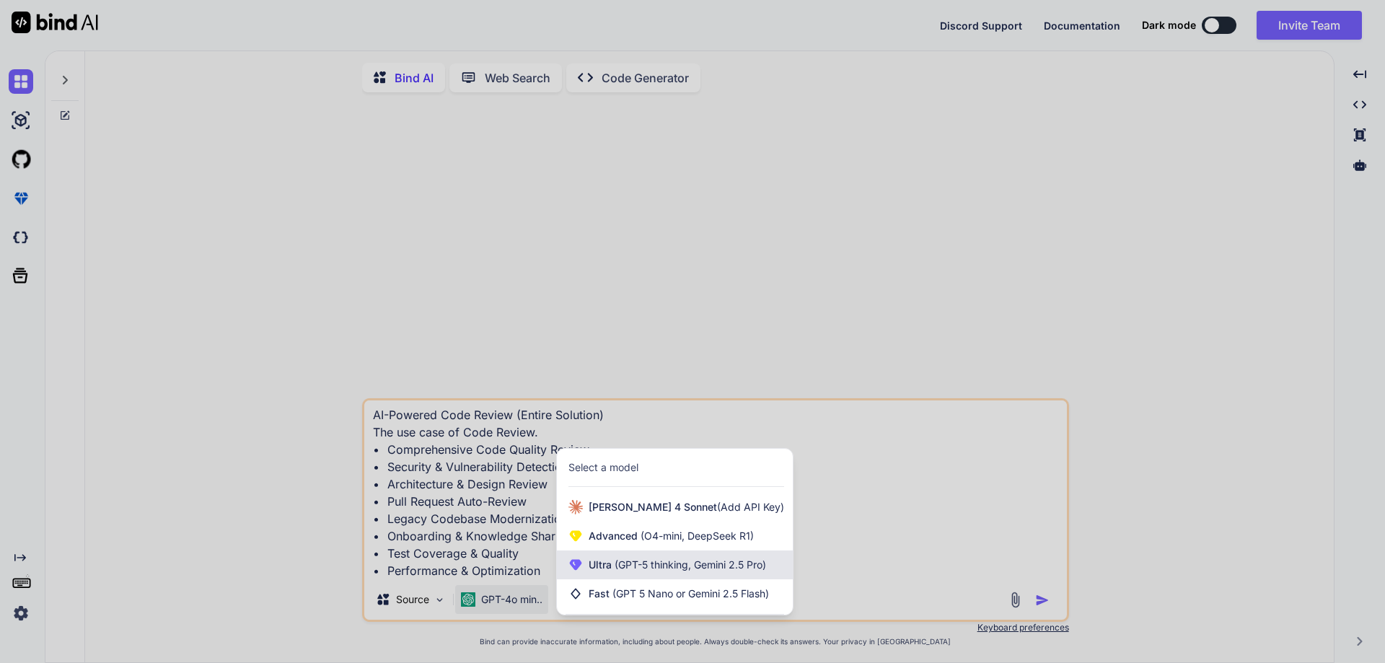
click at [622, 563] on span "(GPT-5 thinking, Gemini 2.5 Pro)" at bounding box center [689, 564] width 154 height 12
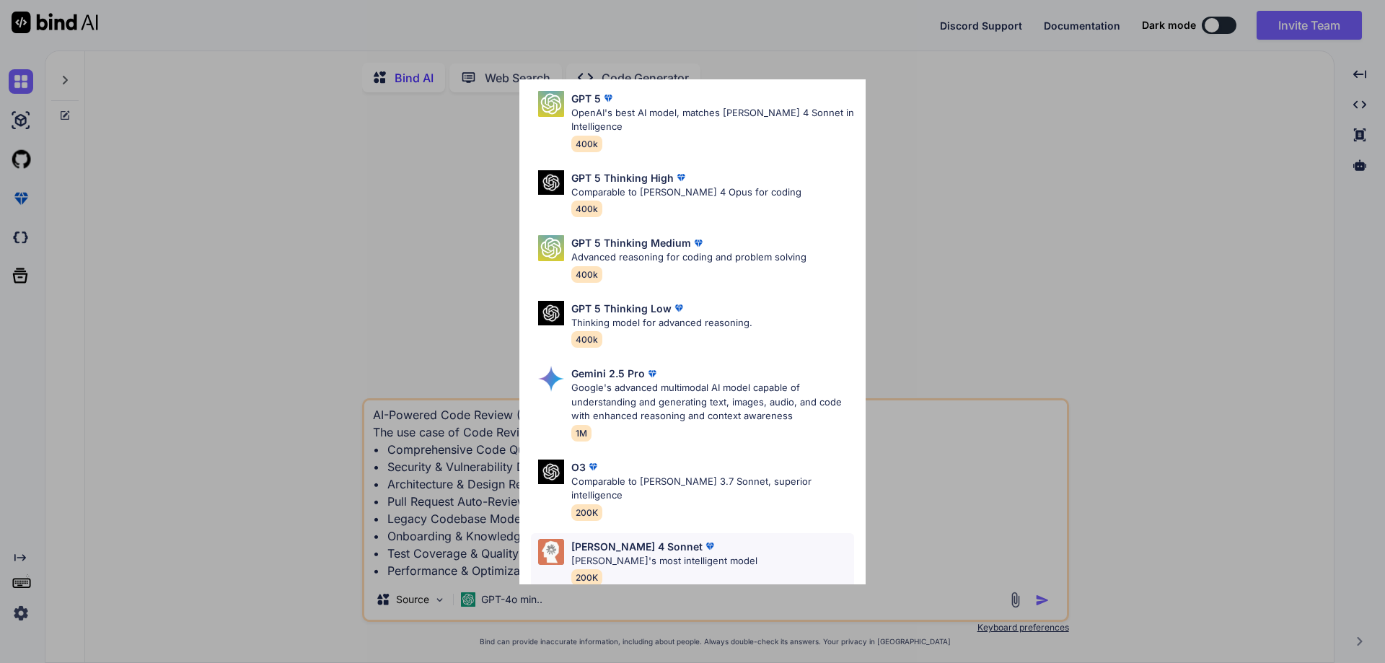
scroll to position [0, 0]
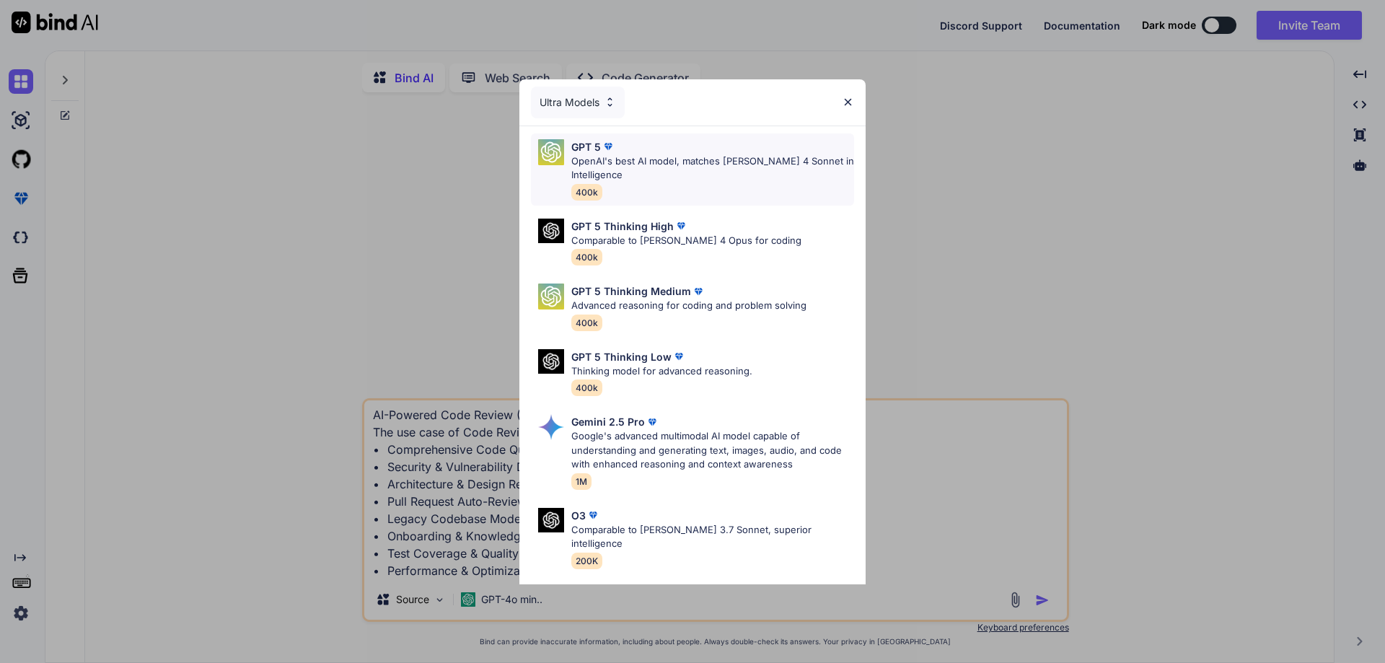
click at [652, 171] on p "OpenAI's best AI model, matches [PERSON_NAME] 4 Sonnet in Intelligence" at bounding box center [712, 168] width 283 height 28
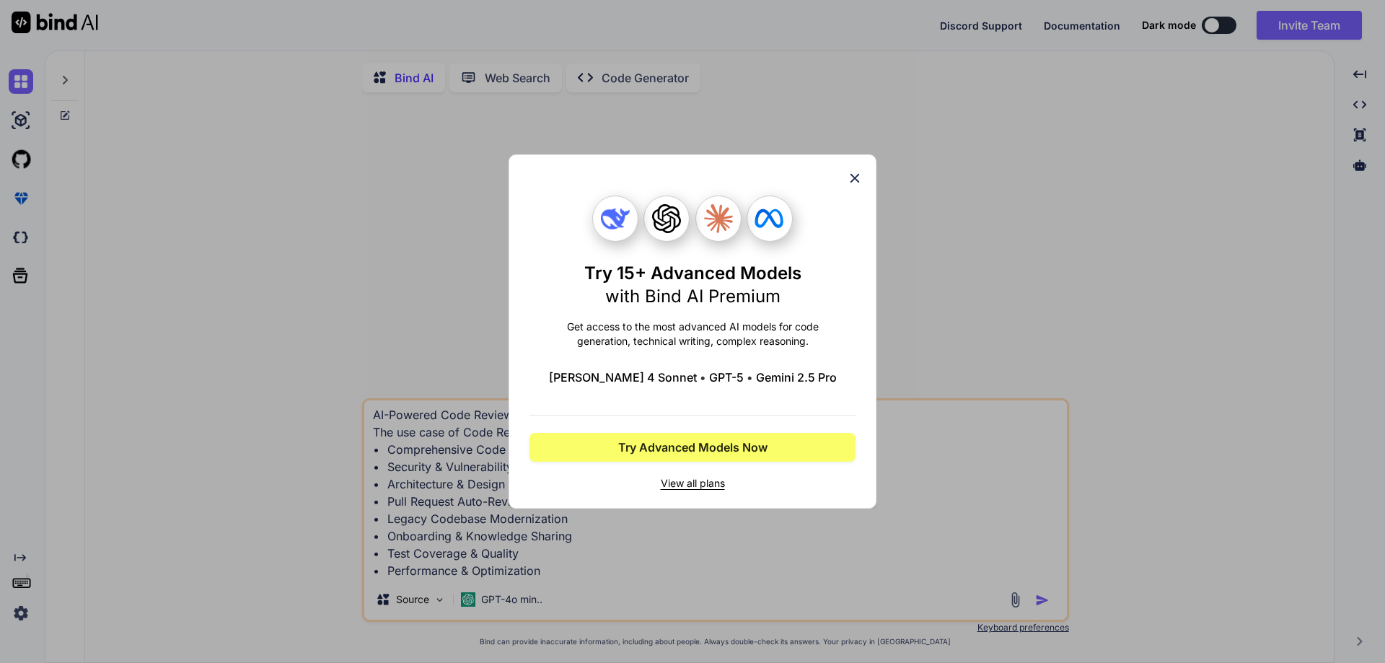
click at [852, 175] on icon at bounding box center [854, 178] width 9 height 9
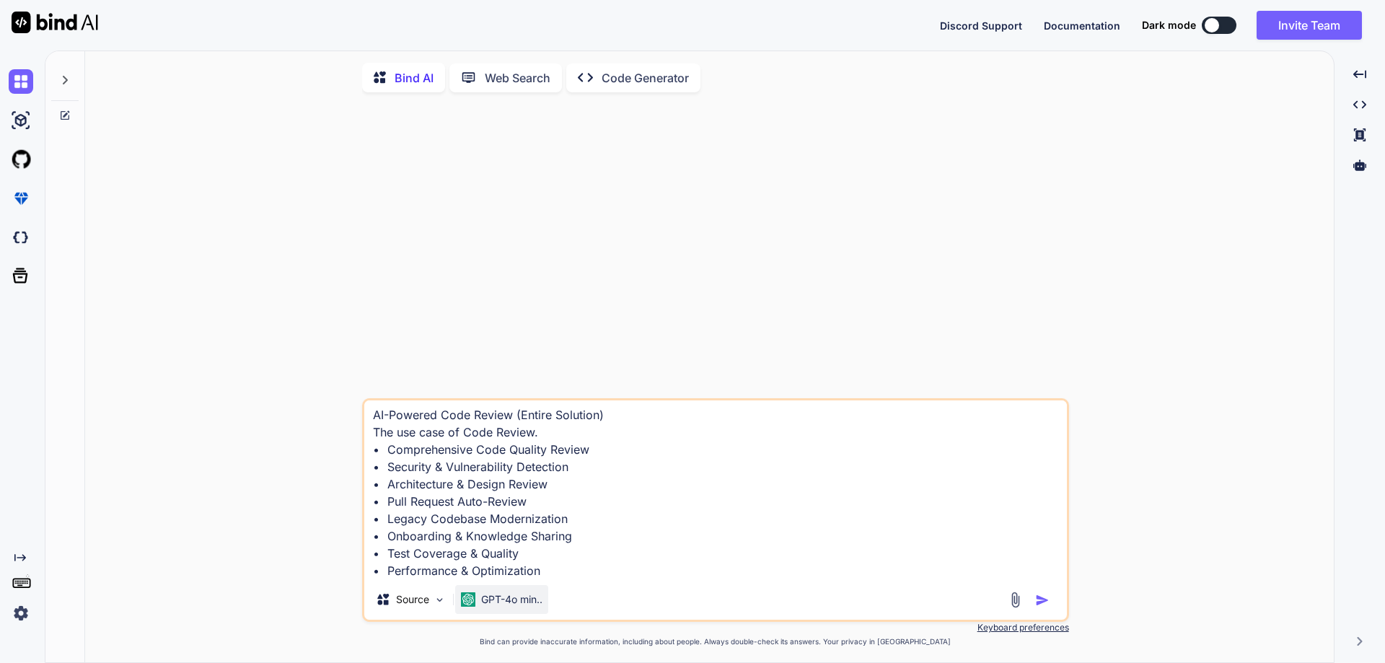
click at [519, 596] on p "GPT-4o min.." at bounding box center [511, 599] width 61 height 14
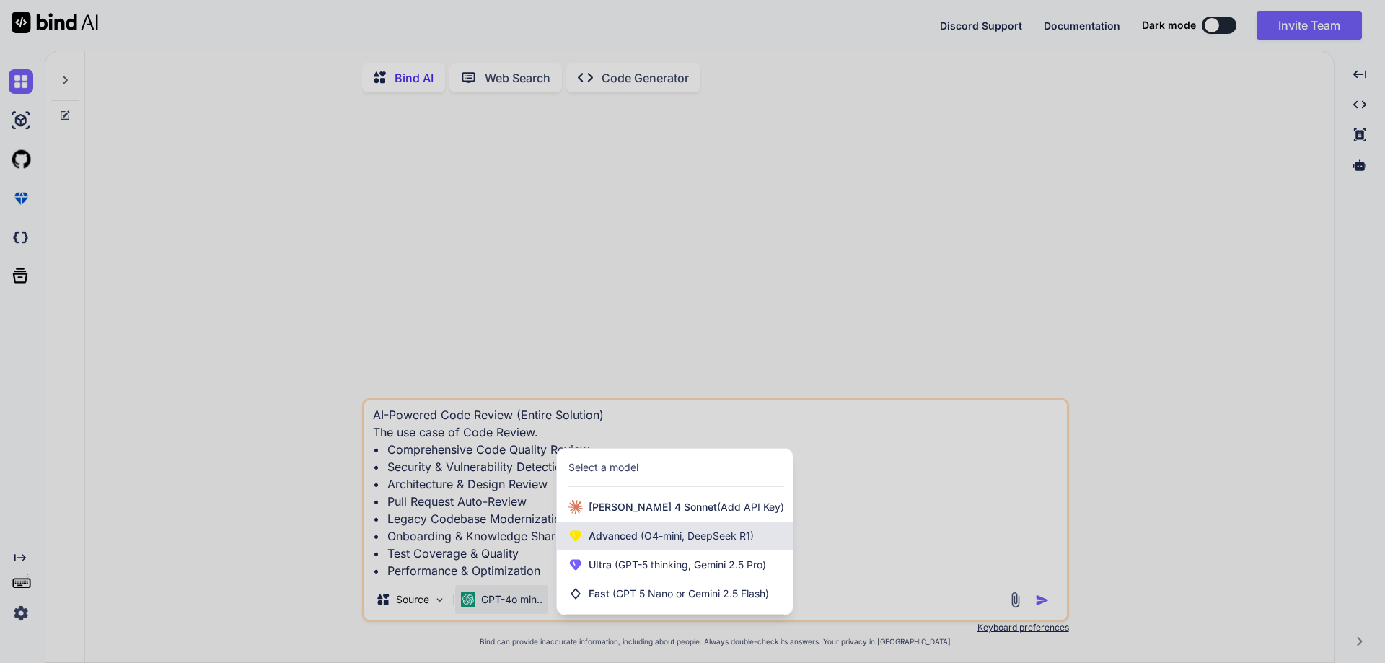
click at [629, 543] on span "Advanced (O4-mini, DeepSeek R1)" at bounding box center [671, 536] width 165 height 14
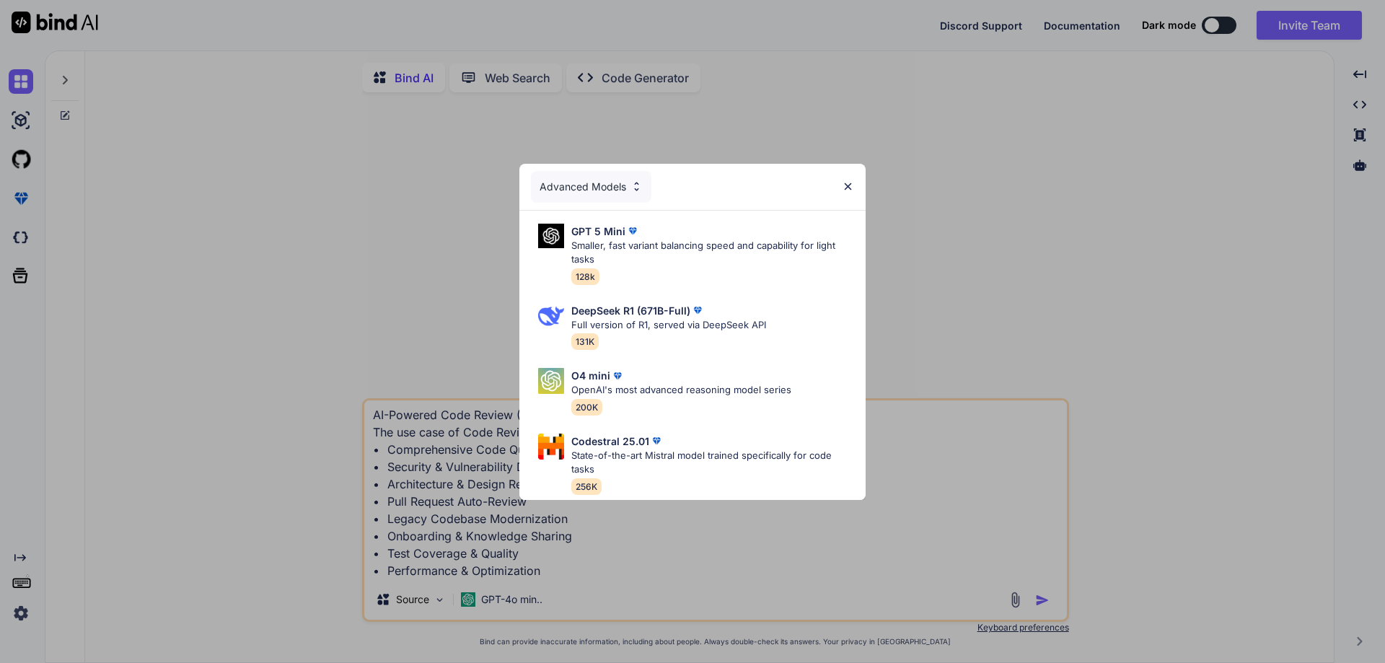
click at [847, 180] on img at bounding box center [848, 186] width 12 height 12
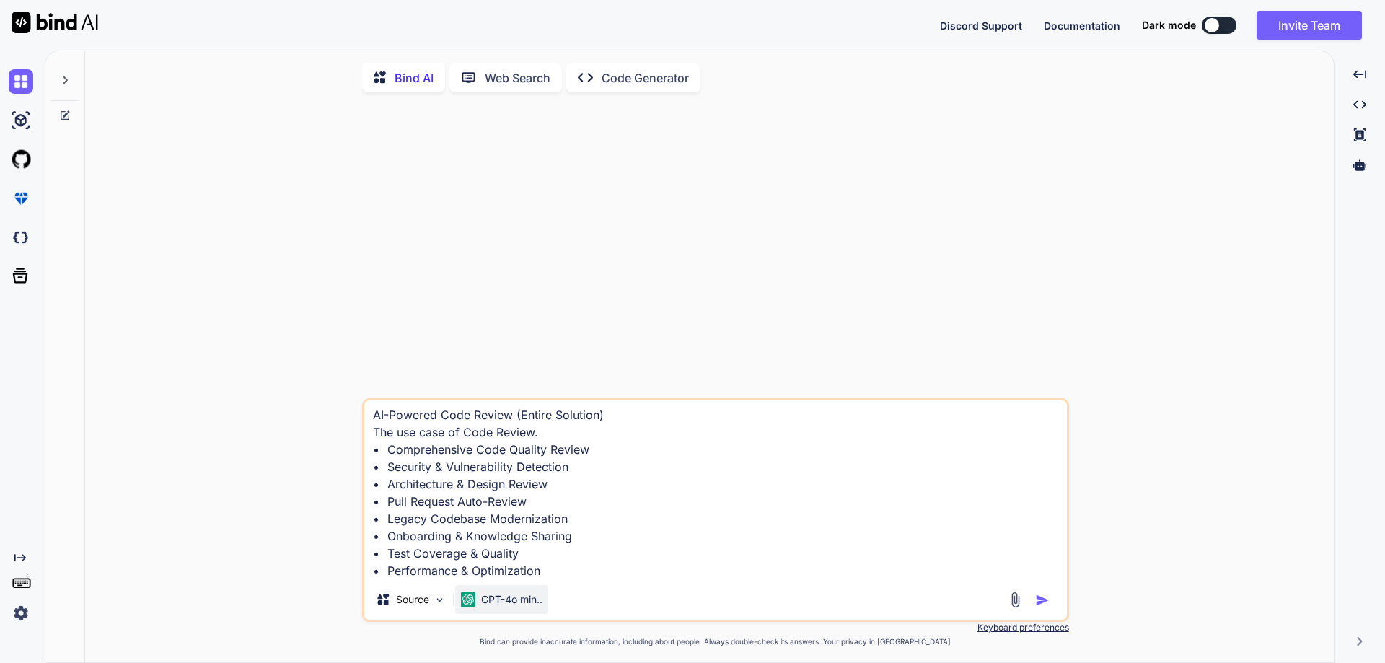
click at [508, 607] on p "GPT-4o min.." at bounding box center [511, 599] width 61 height 14
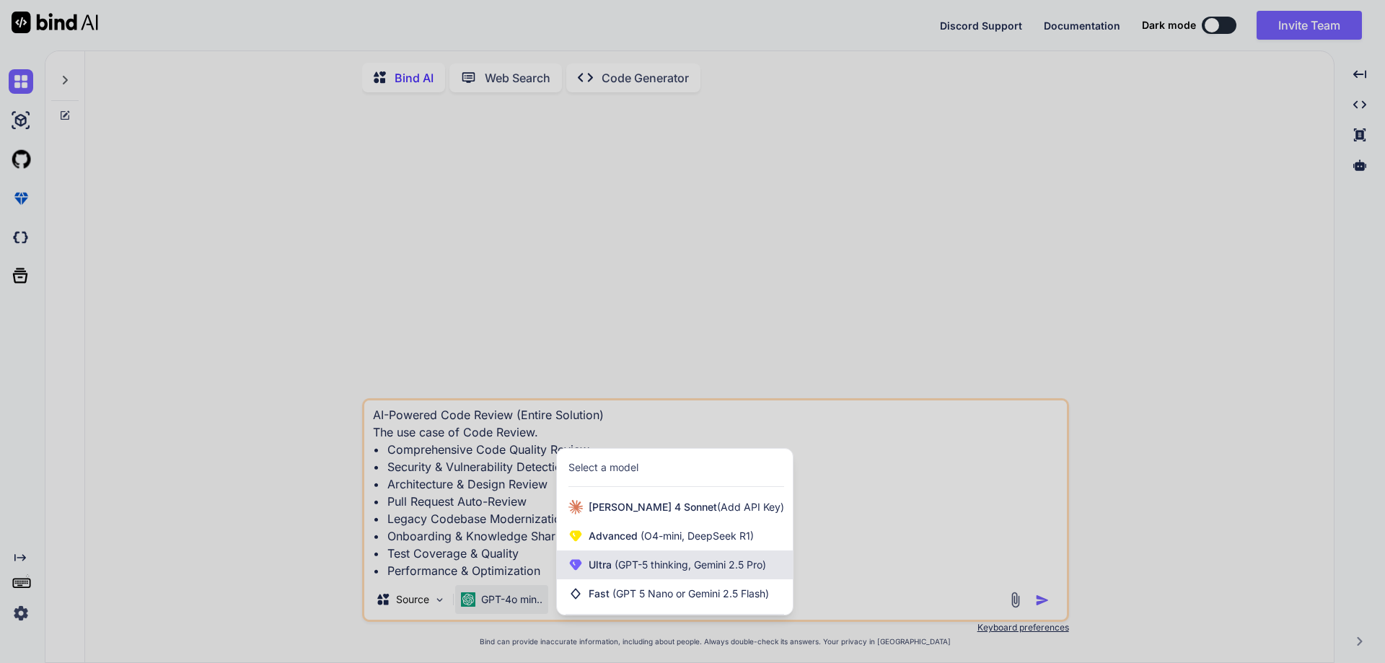
click at [626, 567] on span "(GPT-5 thinking, Gemini 2.5 Pro)" at bounding box center [689, 564] width 154 height 12
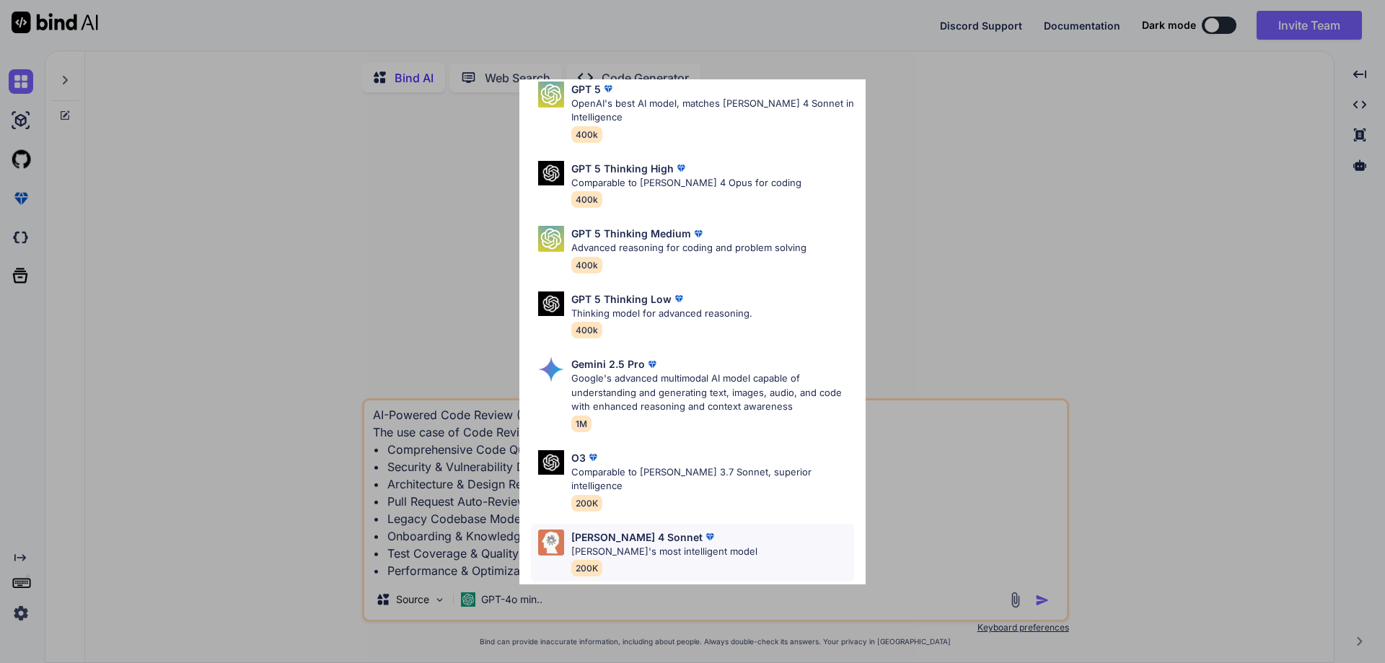
scroll to position [117, 0]
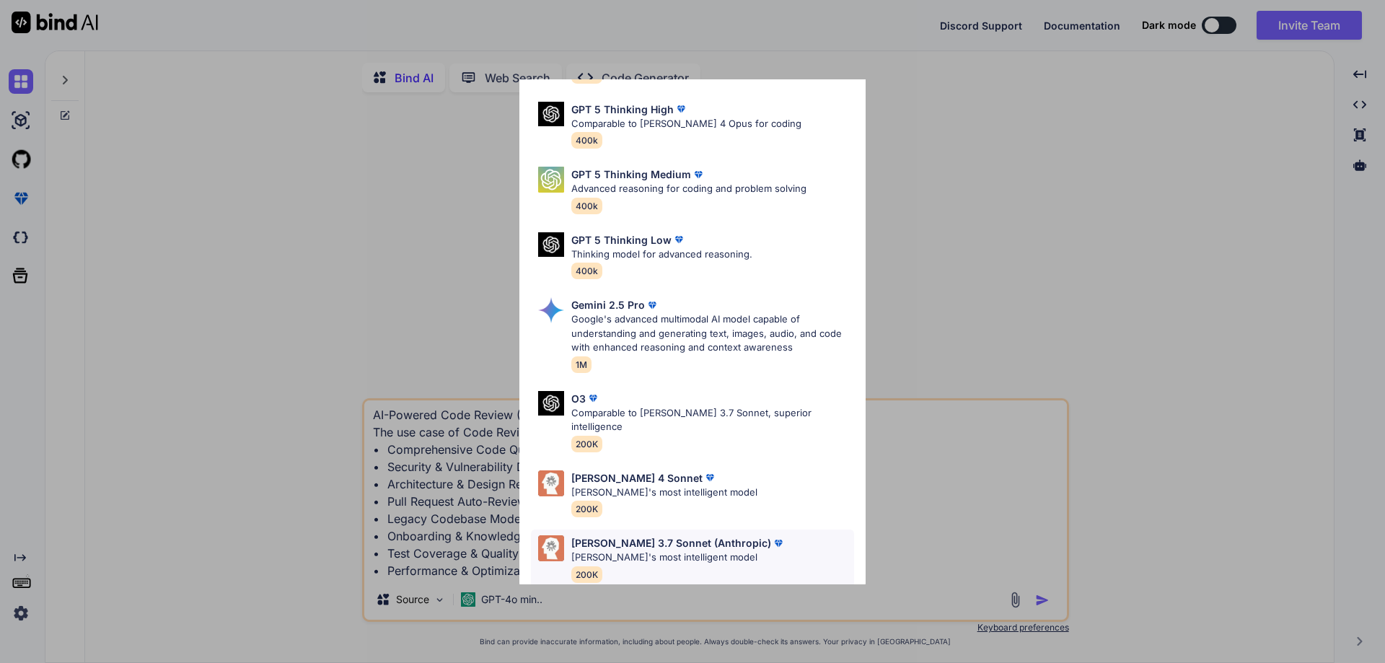
click at [625, 550] on p "[PERSON_NAME]'s most intelligent model" at bounding box center [678, 557] width 214 height 14
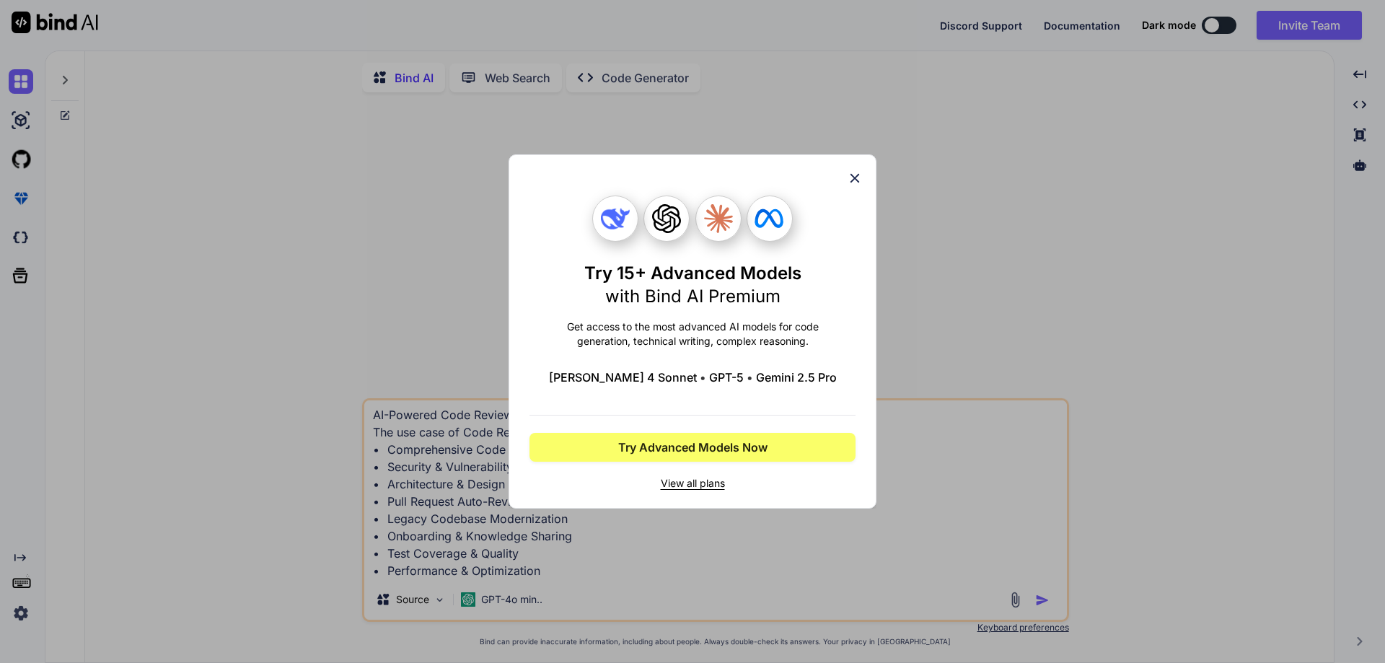
click at [855, 175] on icon at bounding box center [855, 178] width 16 height 16
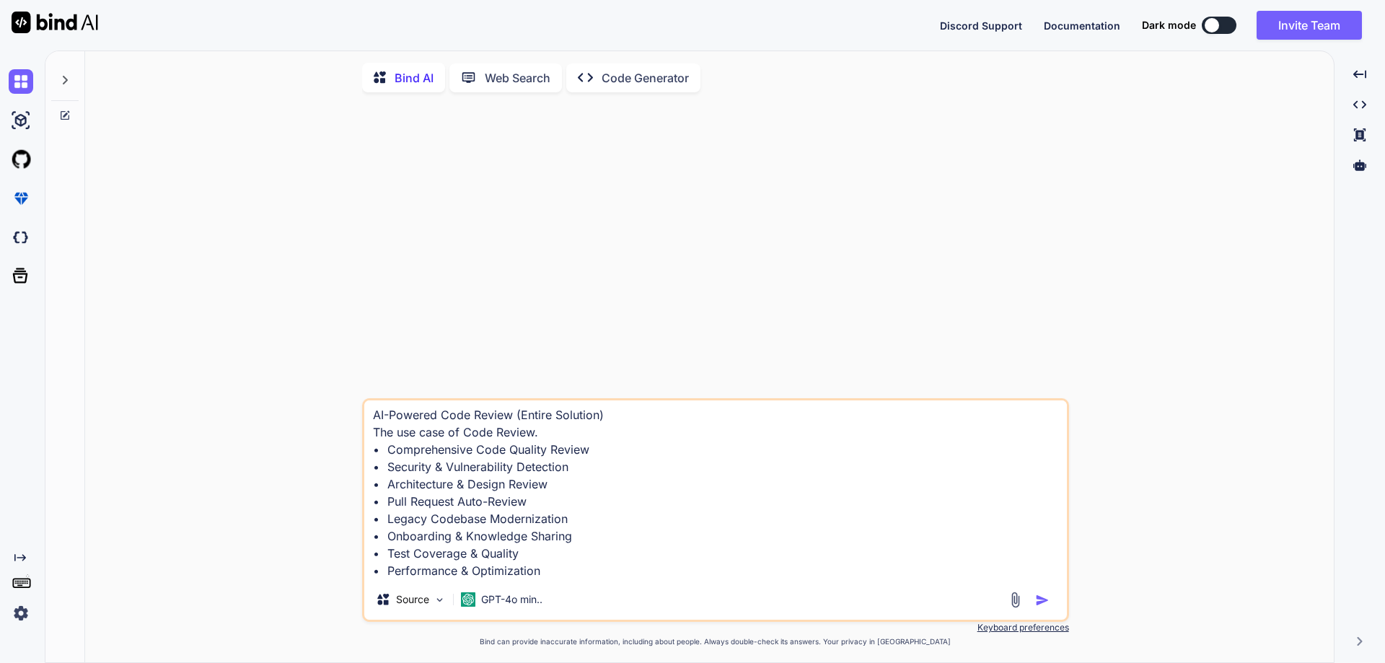
click at [464, 503] on textarea "CREATE a POC application on below topic for dot net developer AI-Powered Code R…" at bounding box center [715, 489] width 702 height 179
click at [498, 603] on p "GPT-4o min.." at bounding box center [511, 599] width 61 height 14
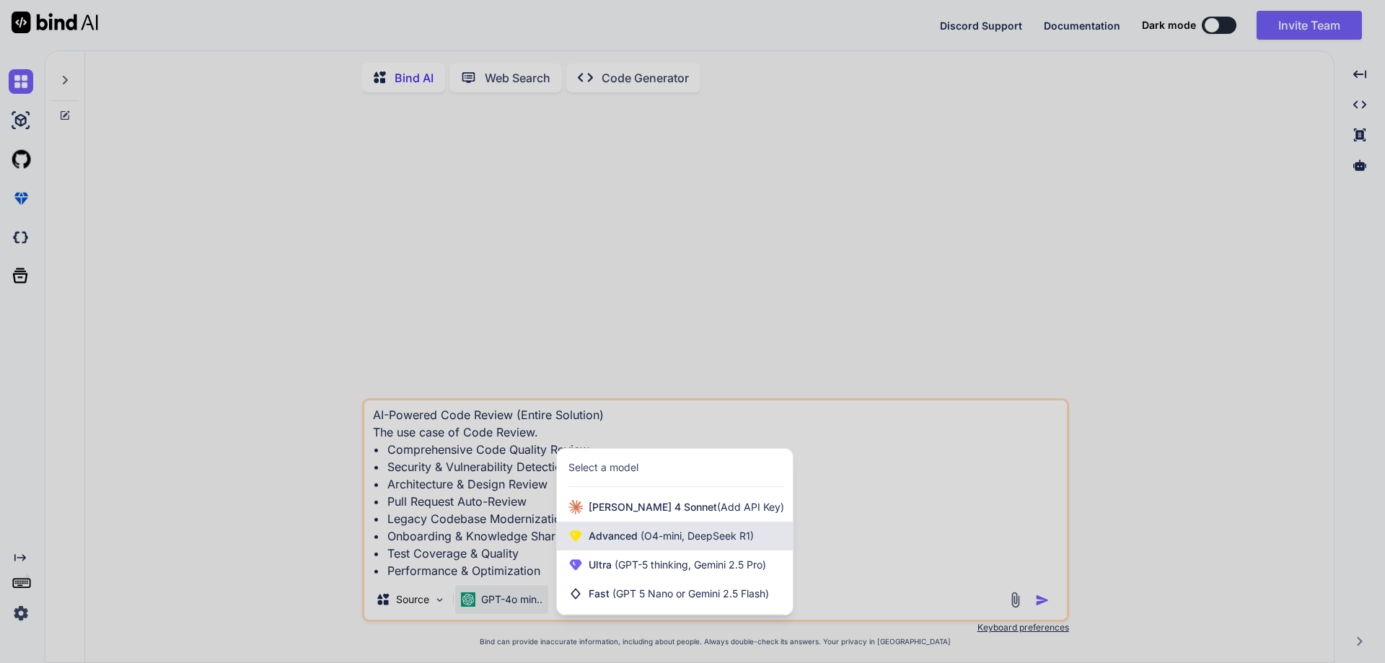
click at [646, 542] on span "(O4-mini, DeepSeek R1)" at bounding box center [696, 535] width 116 height 12
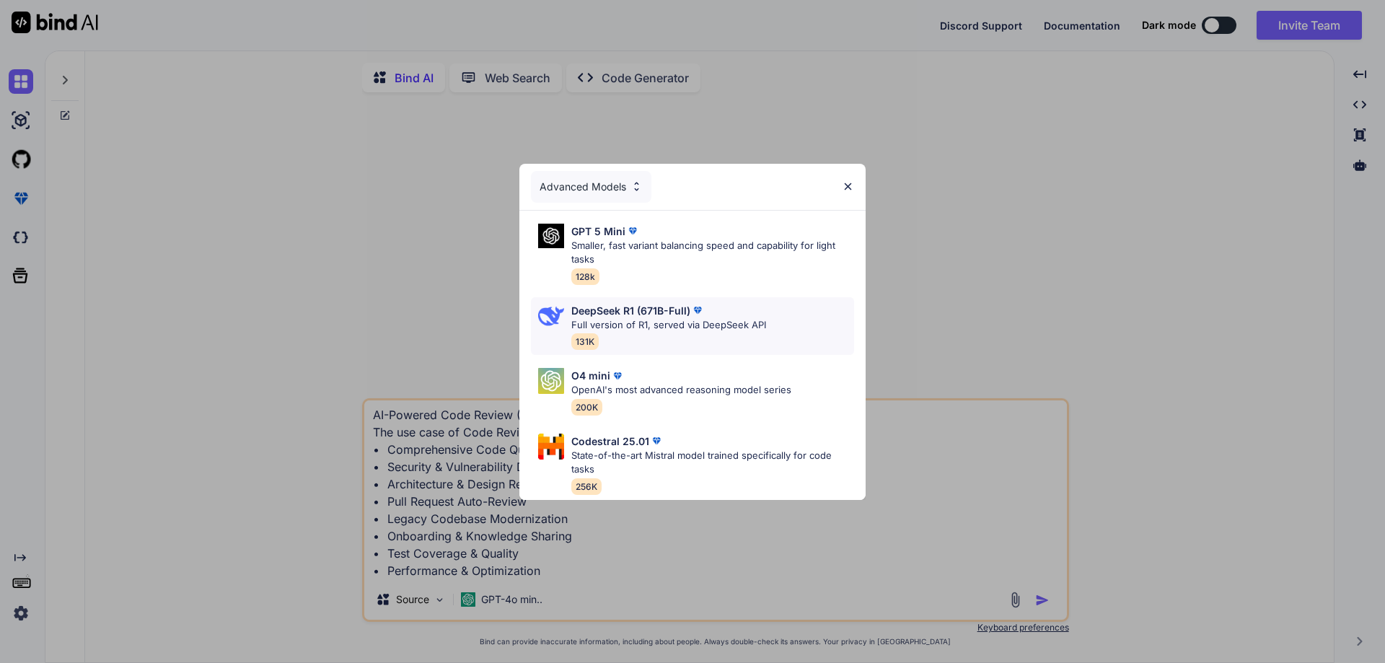
click at [612, 318] on p "Full version of R1, served via DeepSeek API" at bounding box center [668, 325] width 195 height 14
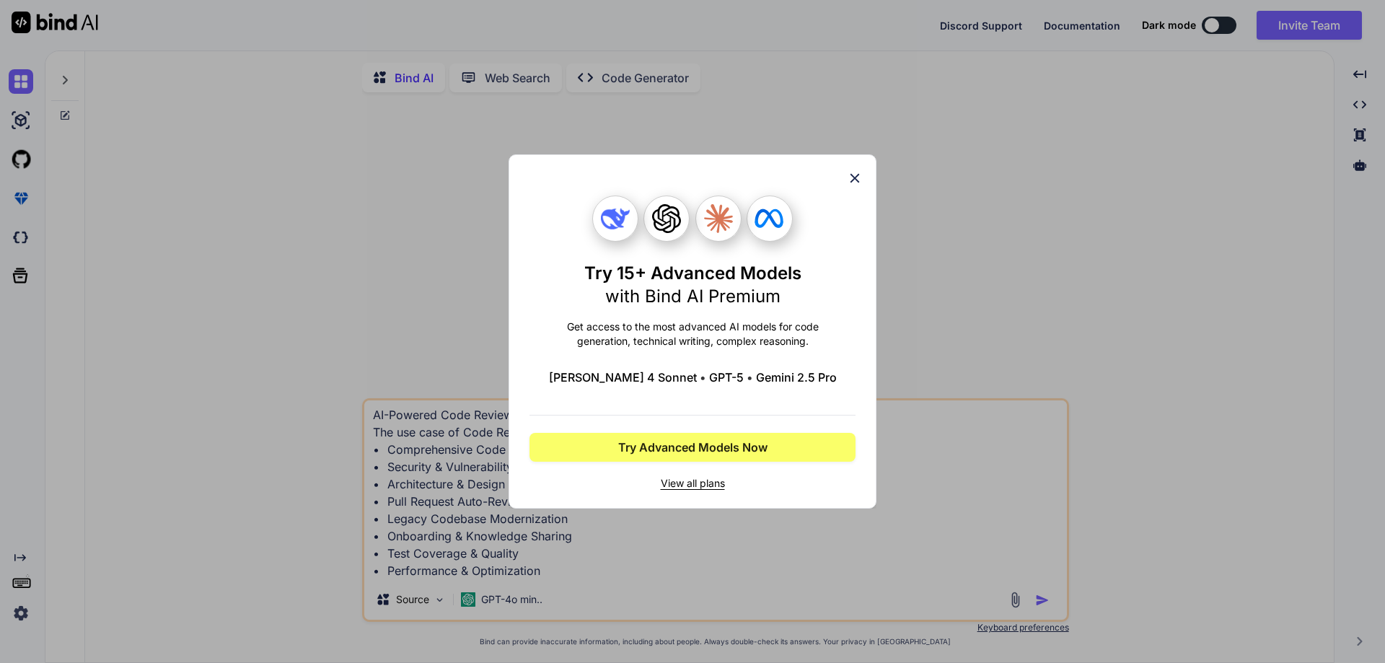
click at [858, 177] on icon at bounding box center [855, 178] width 16 height 16
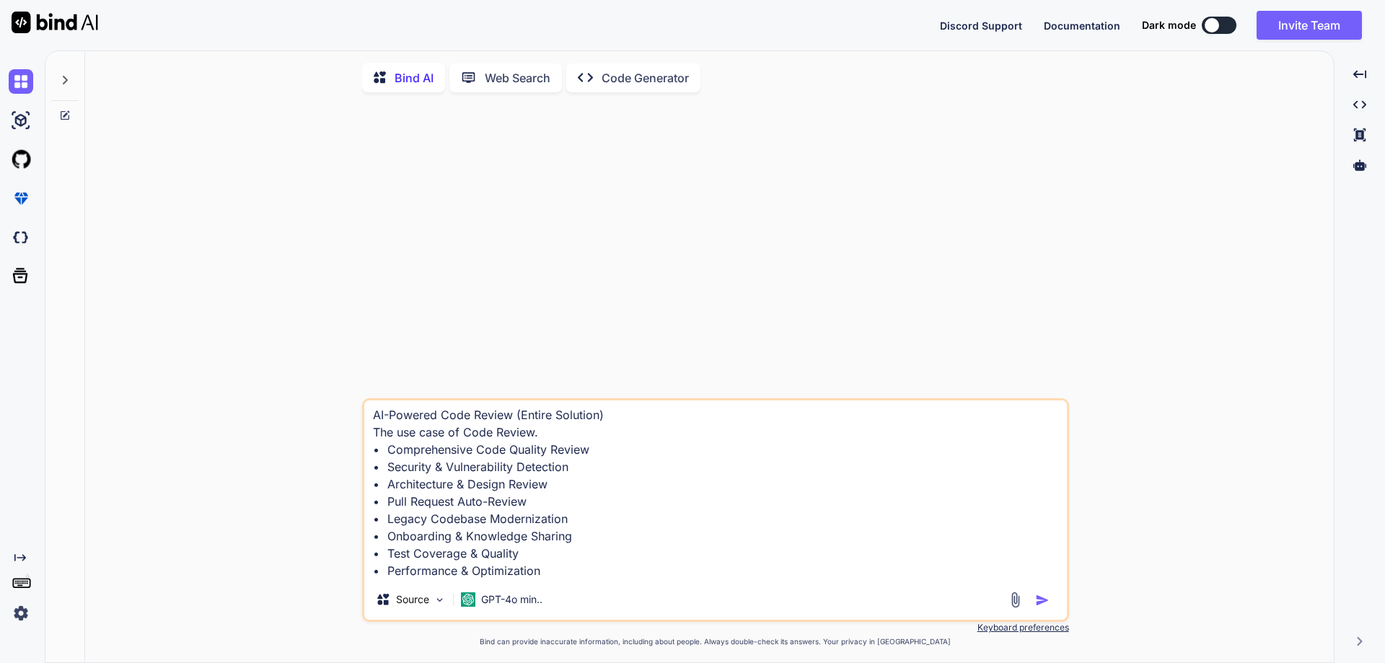
click at [547, 536] on textarea "CREATE a POC application on below topic for dot net developer AI-Powered Code R…" at bounding box center [715, 489] width 702 height 179
click at [570, 560] on textarea "CREATE a POC application on below topic for dot net developer AI-Powered Code R…" at bounding box center [715, 489] width 702 height 179
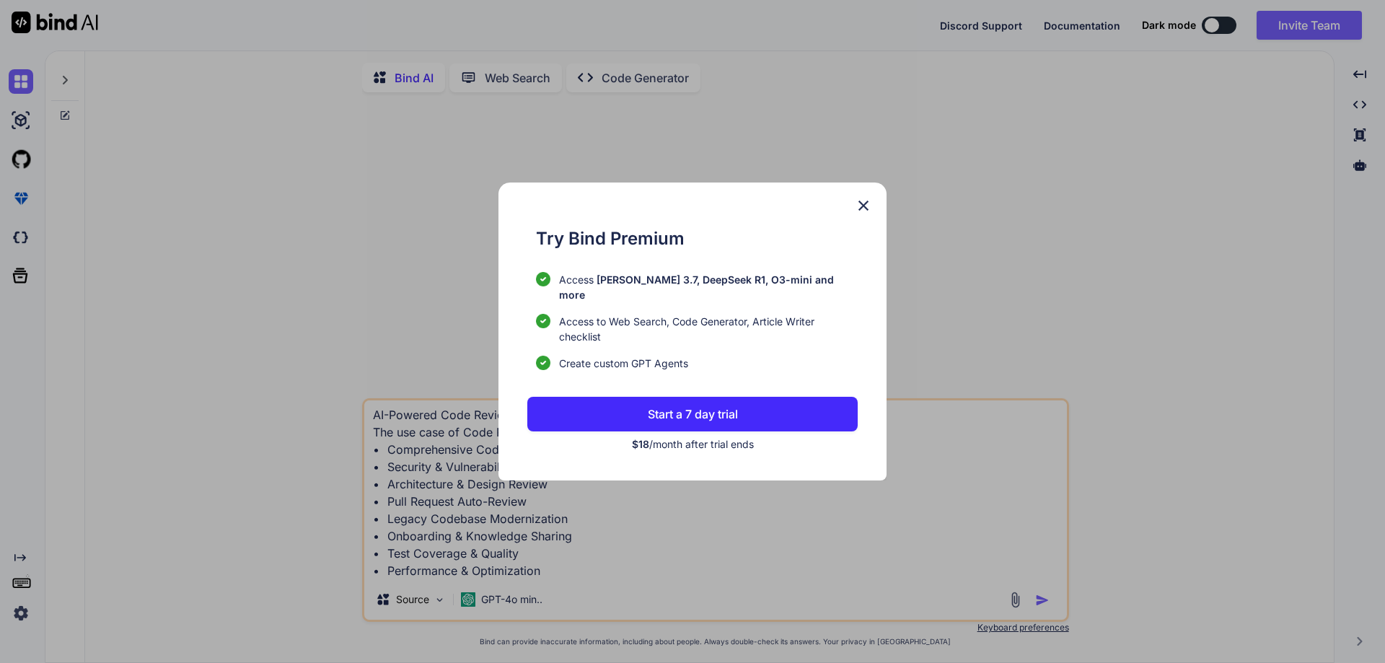
click at [855, 205] on img at bounding box center [863, 205] width 17 height 17
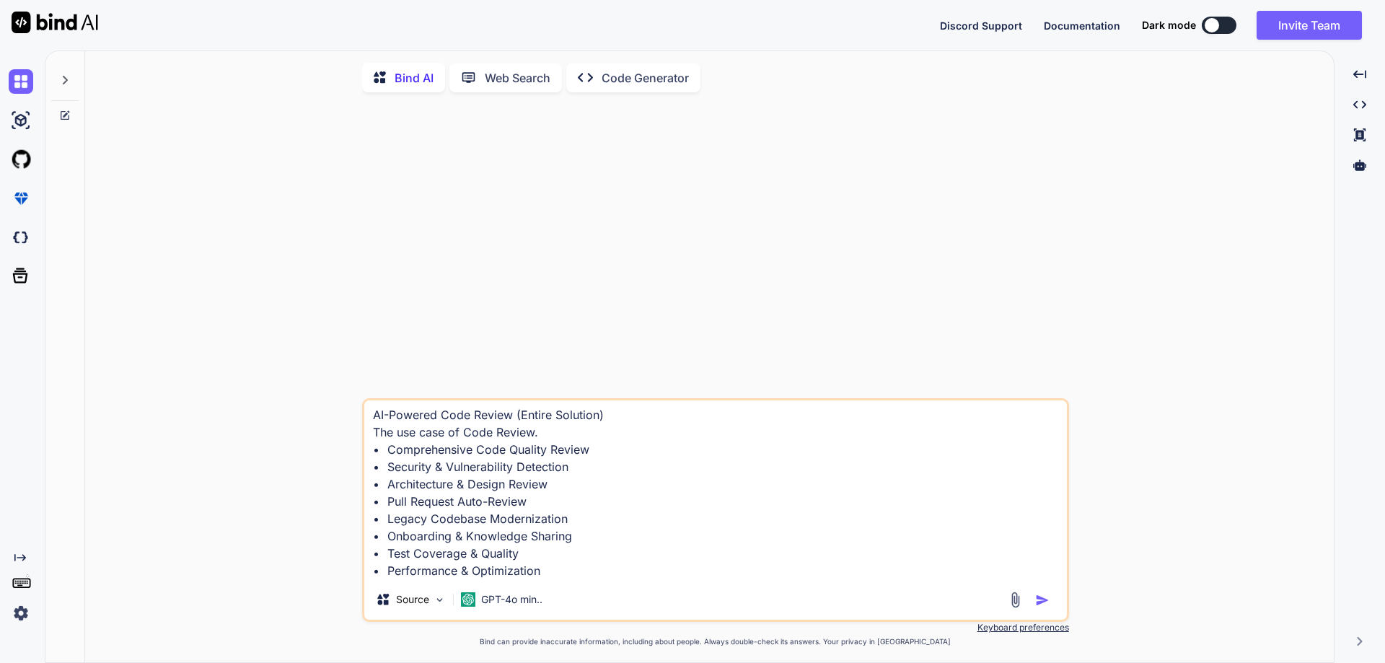
click at [1043, 604] on img "button" at bounding box center [1042, 600] width 14 height 14
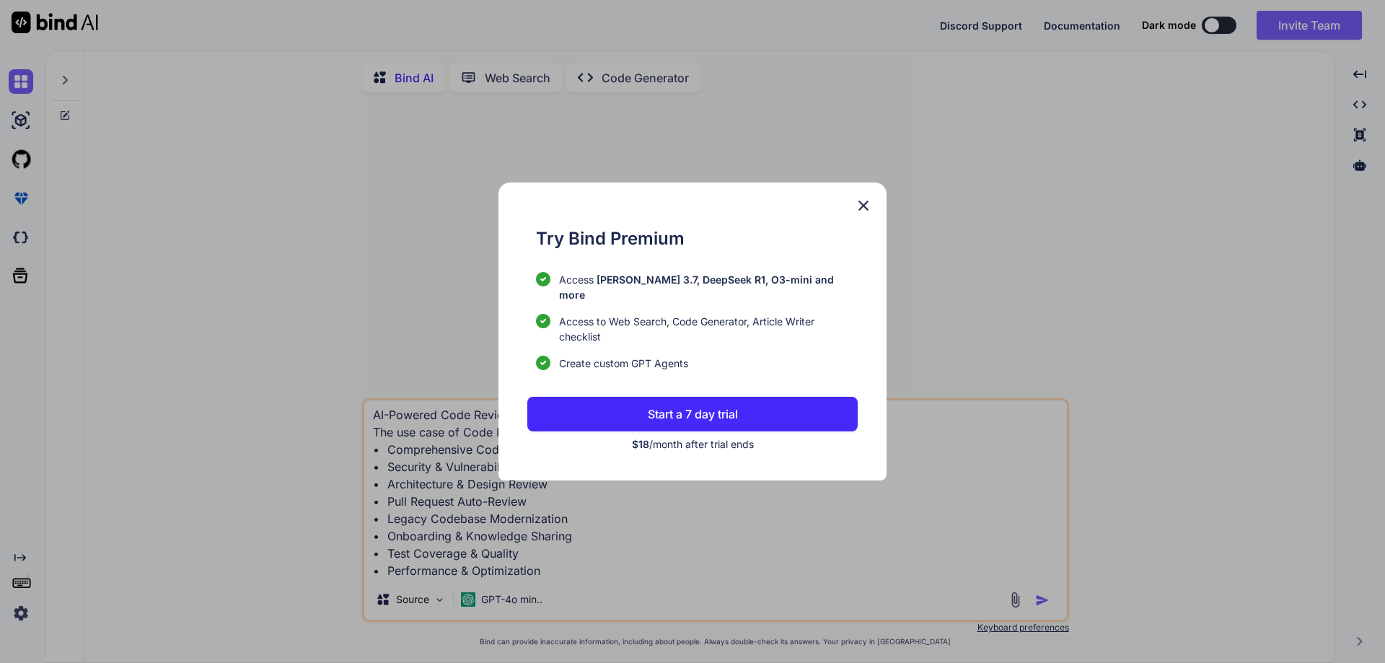
click at [864, 211] on img at bounding box center [863, 205] width 17 height 17
